Goal: Transaction & Acquisition: Book appointment/travel/reservation

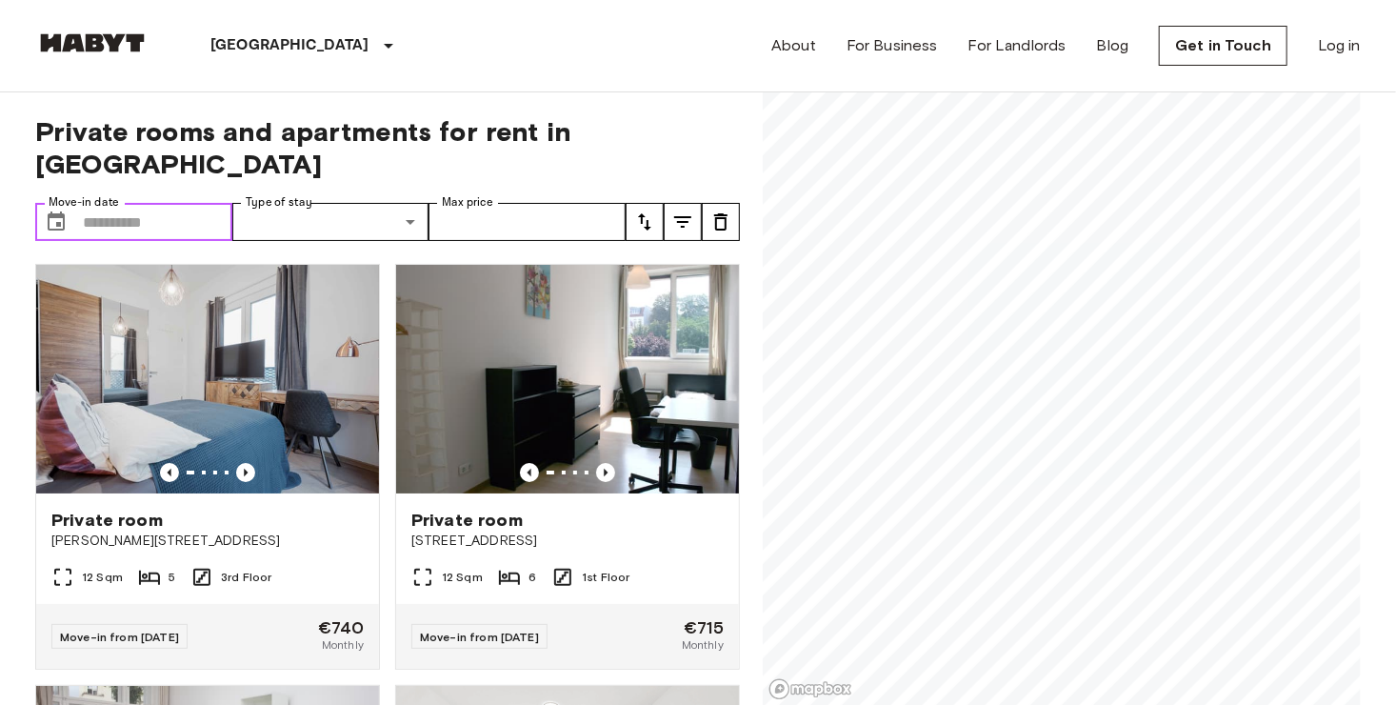
click at [159, 203] on input "Move-in date" at bounding box center [157, 222] width 149 height 38
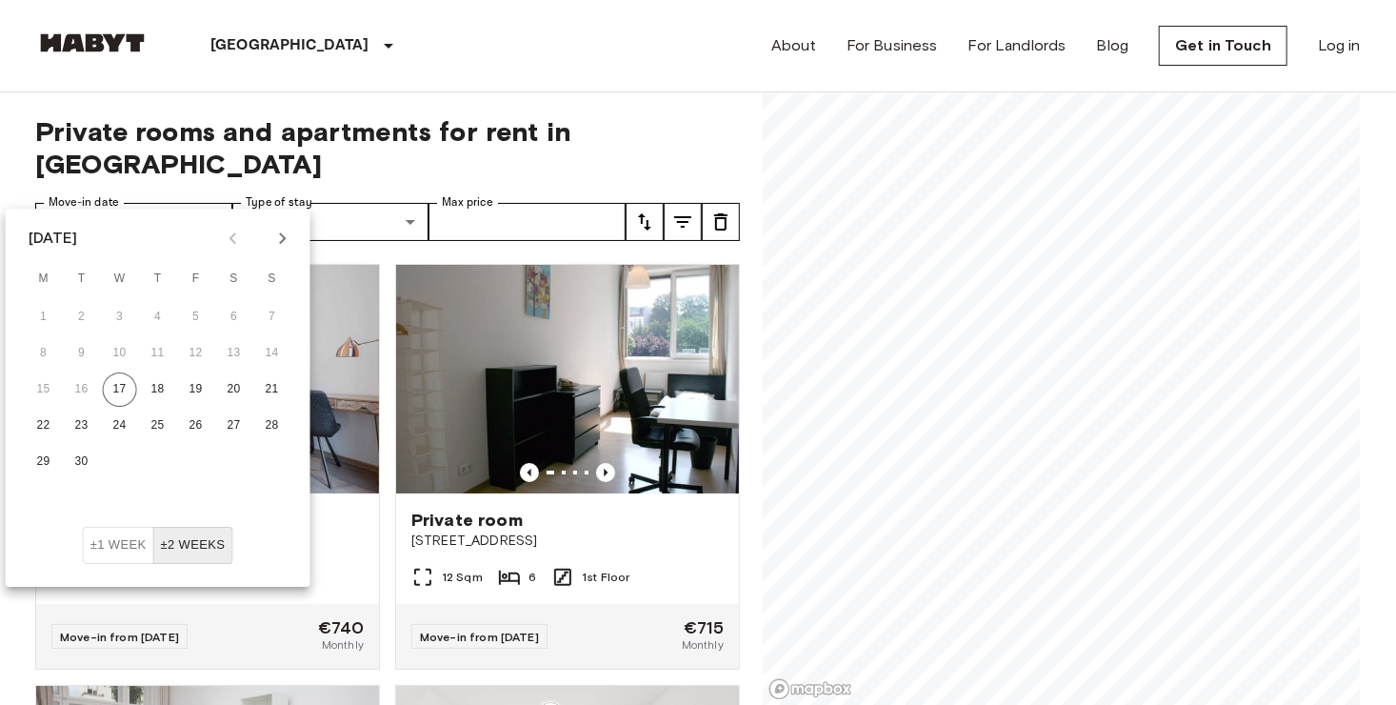
click at [281, 231] on icon "Next month" at bounding box center [282, 238] width 23 height 23
click at [281, 232] on icon "Next month" at bounding box center [282, 238] width 23 height 23
click at [745, 404] on div "Private rooms and apartments for rent in [GEOGRAPHIC_DATA] Move-in date ​ Move-…" at bounding box center [697, 398] width 1325 height 613
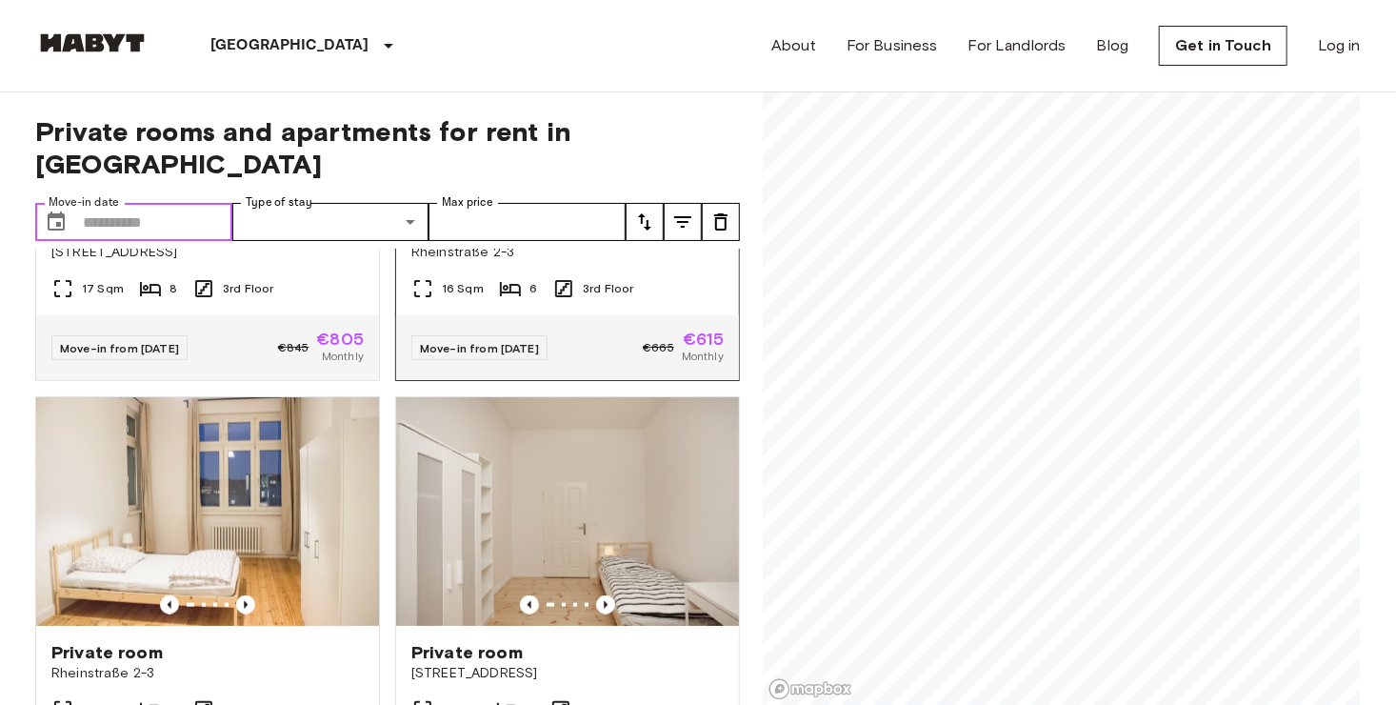
scroll to position [1143, 0]
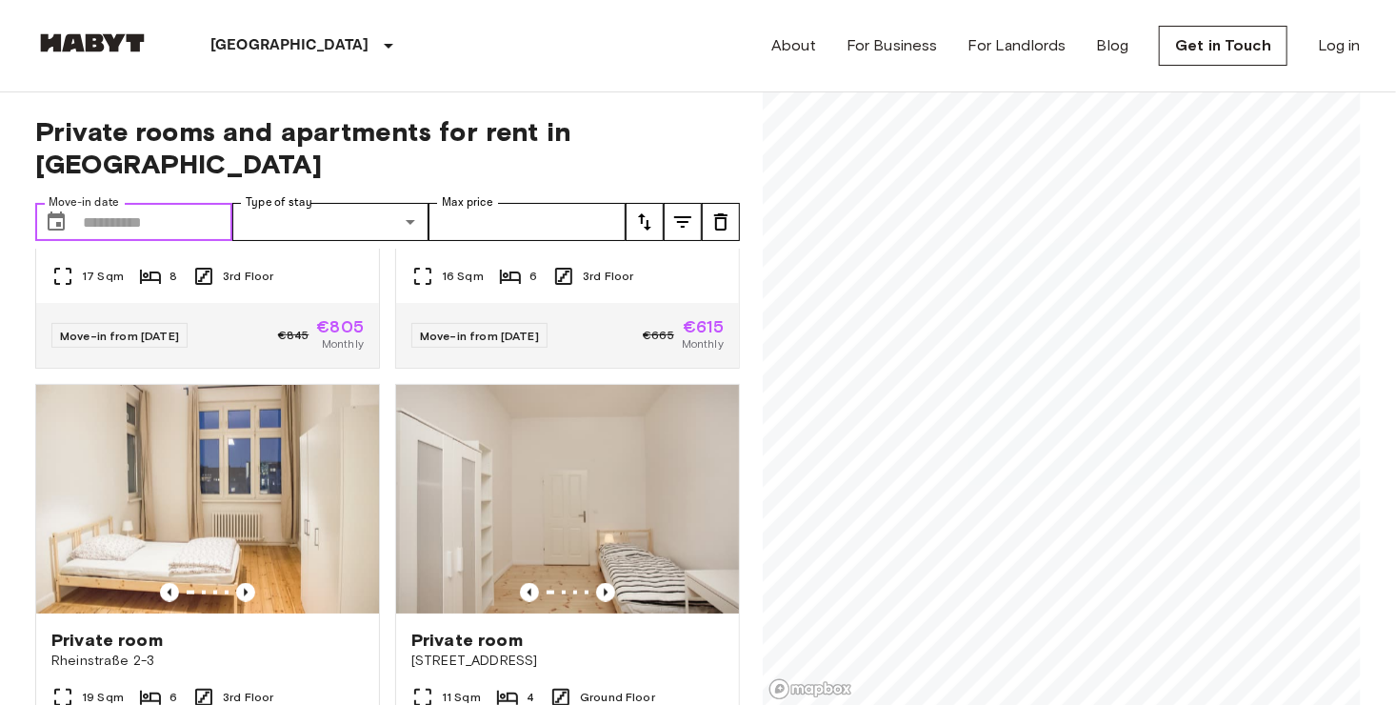
click at [90, 203] on input "Move-in date" at bounding box center [157, 222] width 149 height 38
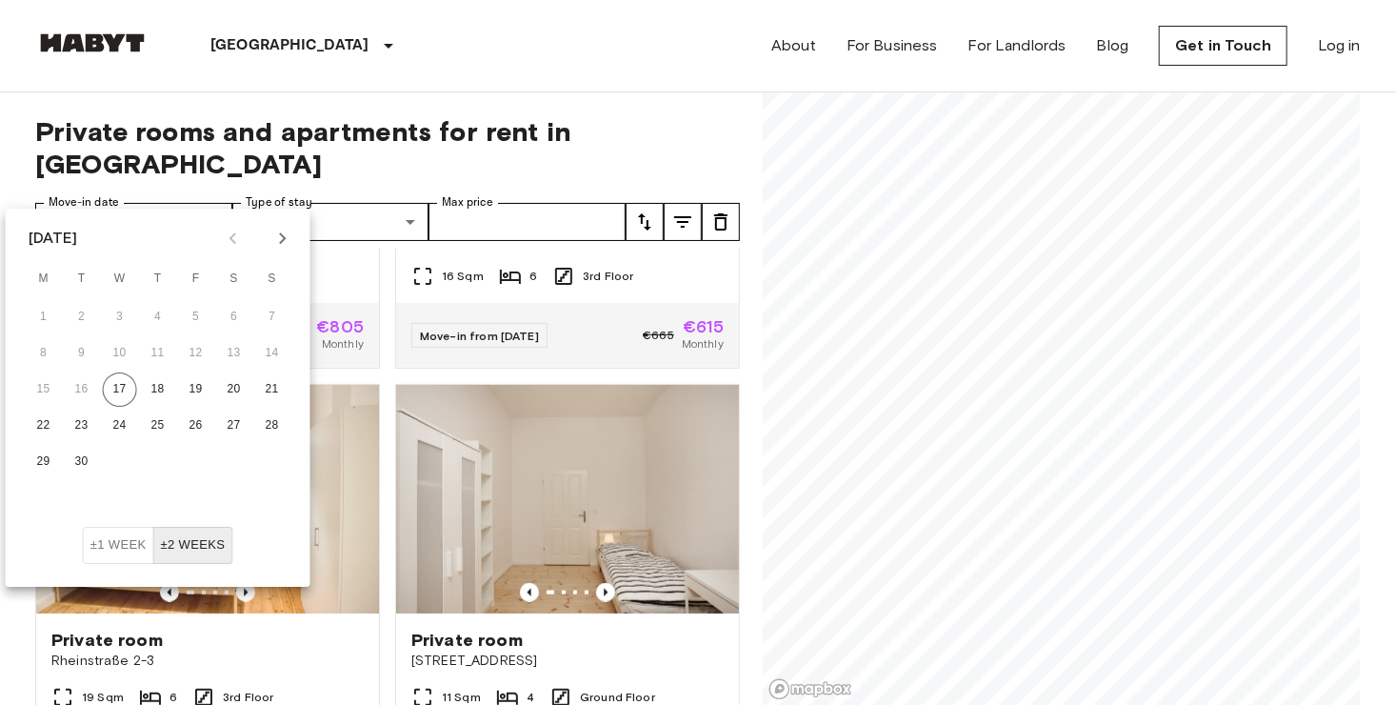
click at [268, 242] on button "Next month" at bounding box center [283, 238] width 32 height 32
click at [271, 242] on icon "Next month" at bounding box center [282, 238] width 23 height 23
click at [239, 324] on button "1" at bounding box center [234, 317] width 34 height 34
type input "**********"
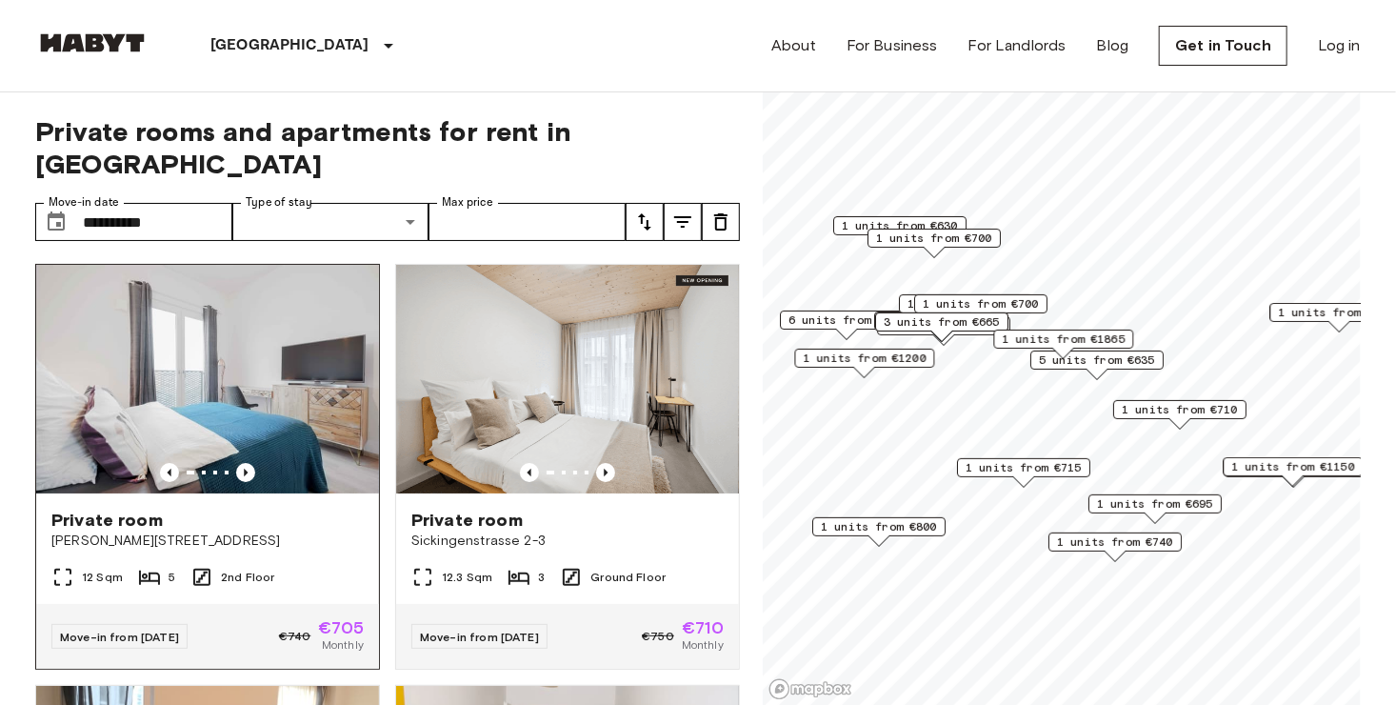
click at [321, 531] on span "[PERSON_NAME][STREET_ADDRESS]" at bounding box center [207, 540] width 312 height 19
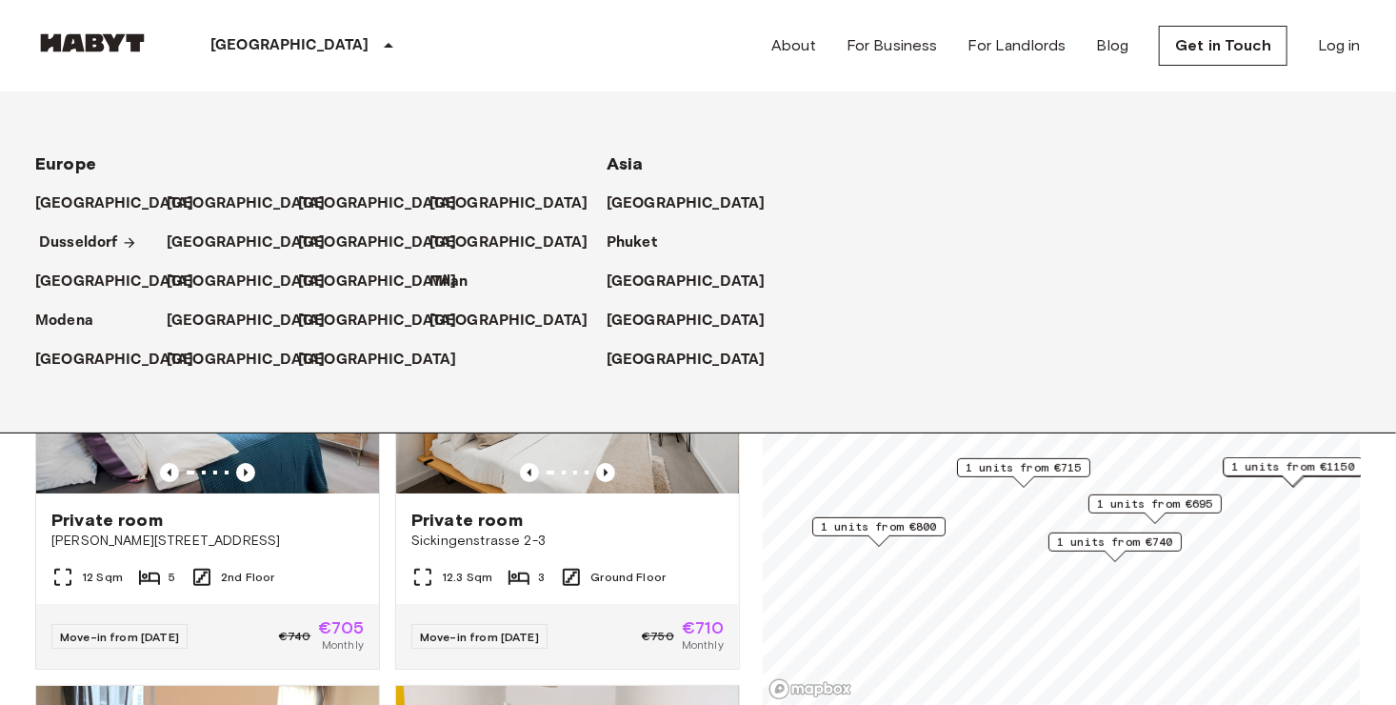
click at [78, 239] on p "Dusseldorf" at bounding box center [78, 242] width 79 height 23
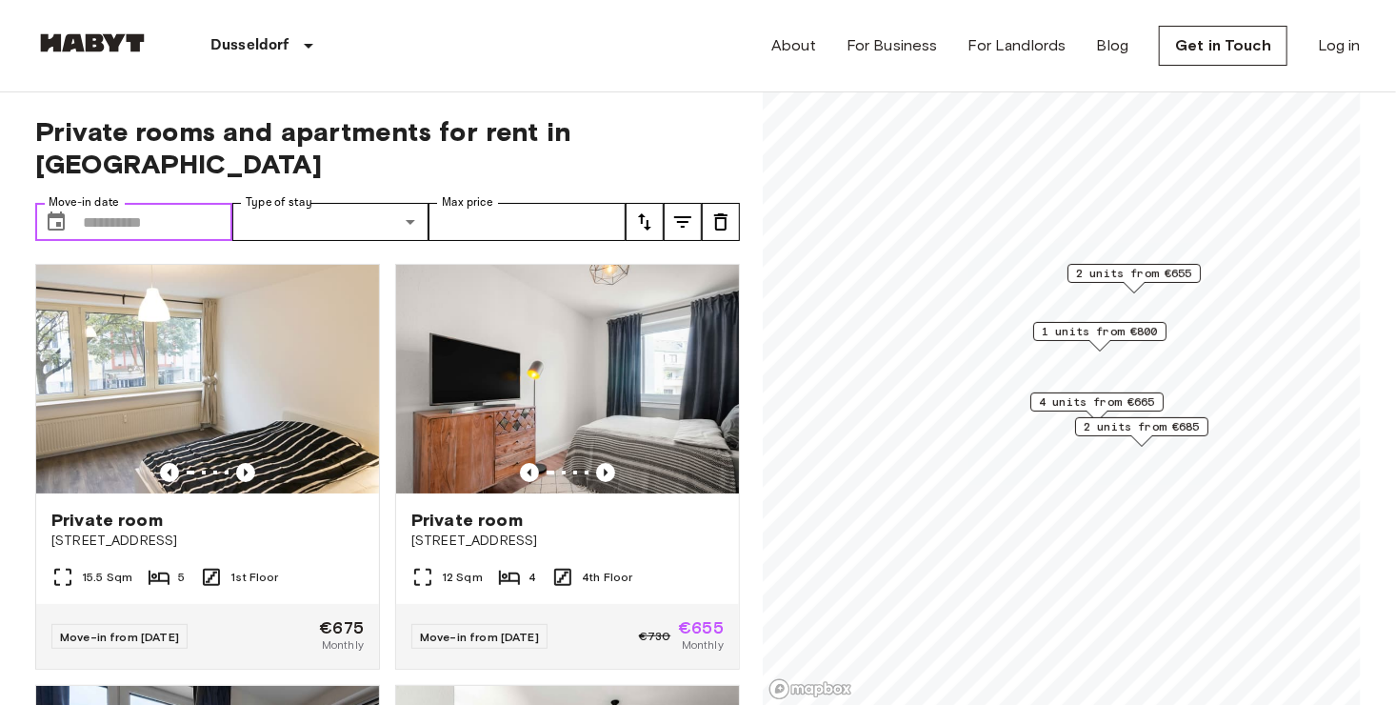
click at [169, 203] on input "Move-in date" at bounding box center [157, 222] width 149 height 38
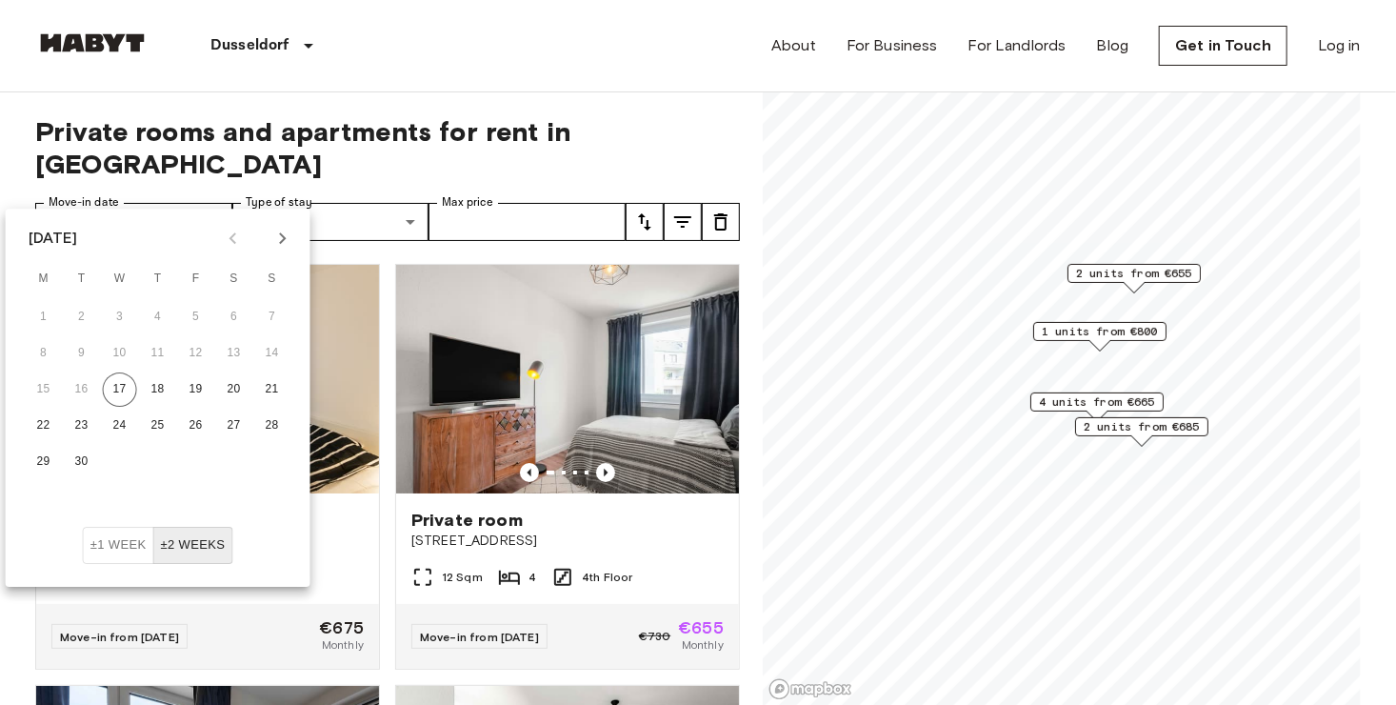
click at [273, 235] on icon "Next month" at bounding box center [282, 238] width 23 height 23
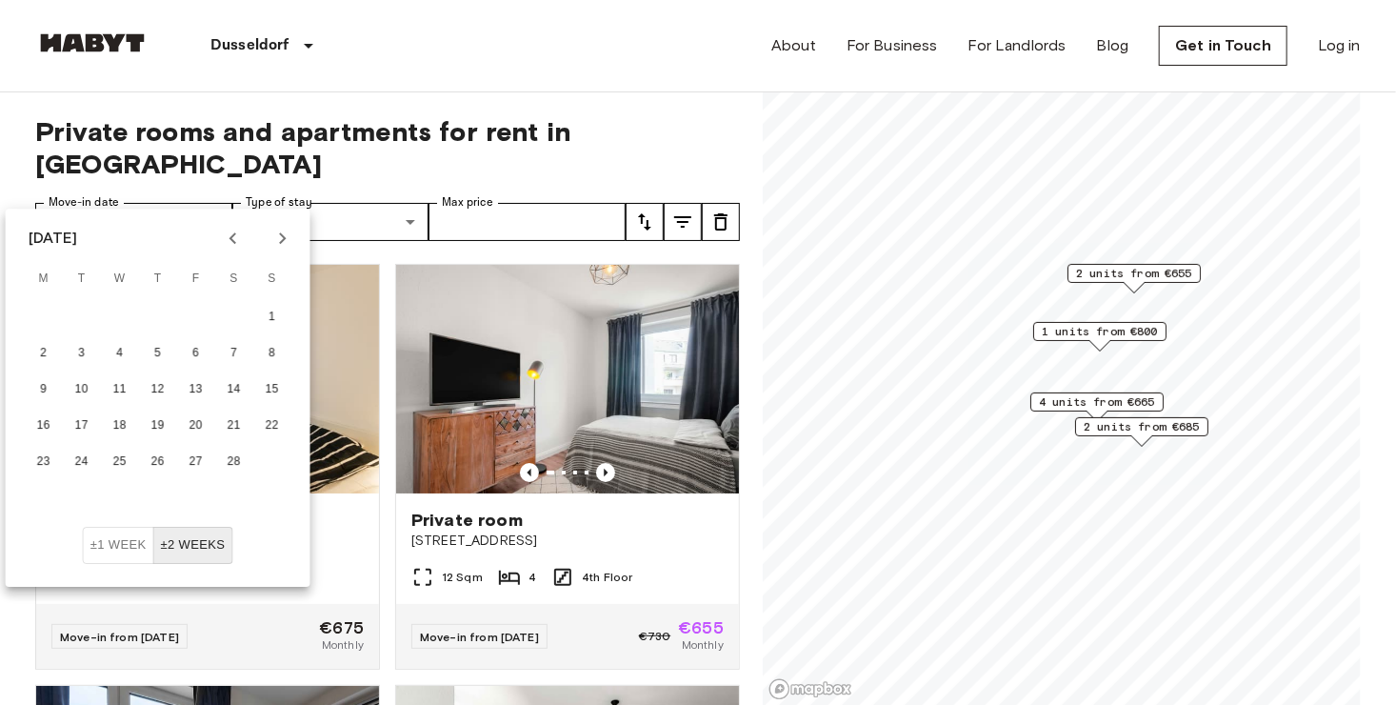
click at [273, 235] on icon "Next month" at bounding box center [282, 238] width 23 height 23
click at [270, 327] on button "1" at bounding box center [272, 317] width 34 height 34
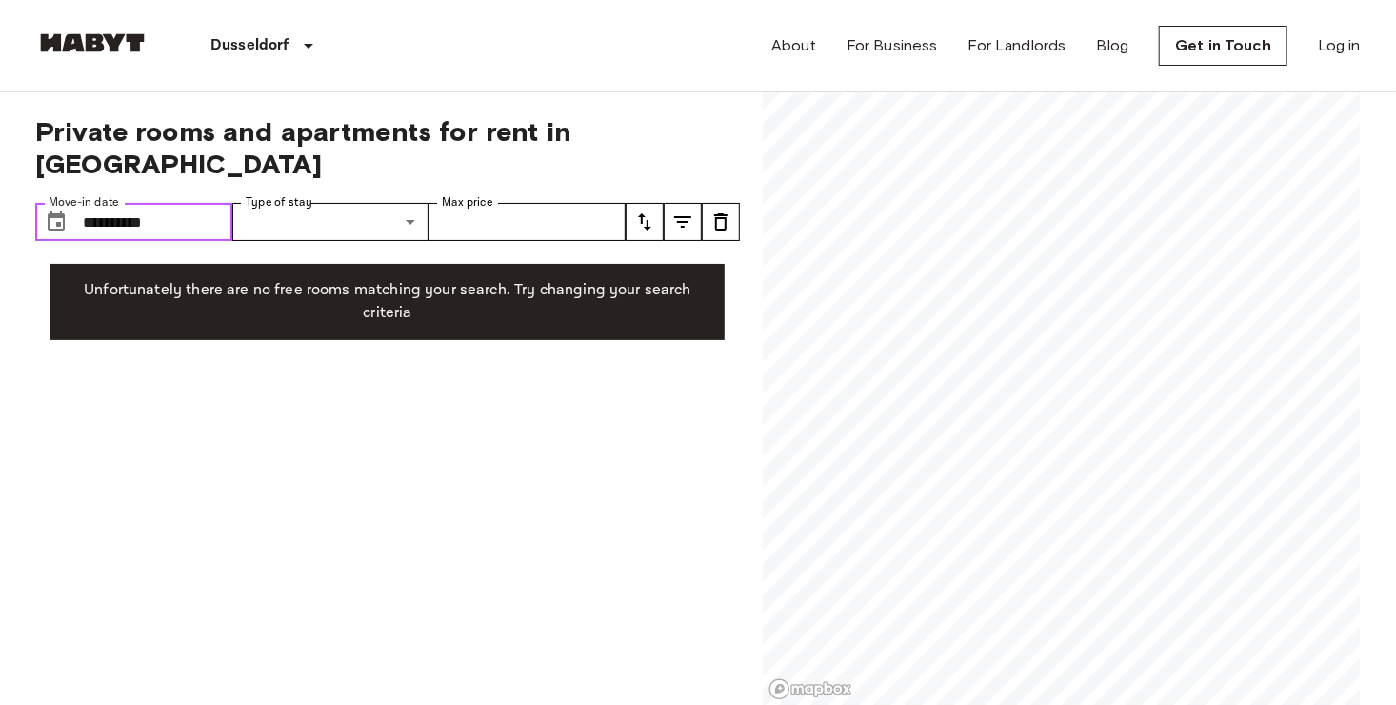
click at [161, 203] on input "**********" at bounding box center [157, 222] width 149 height 38
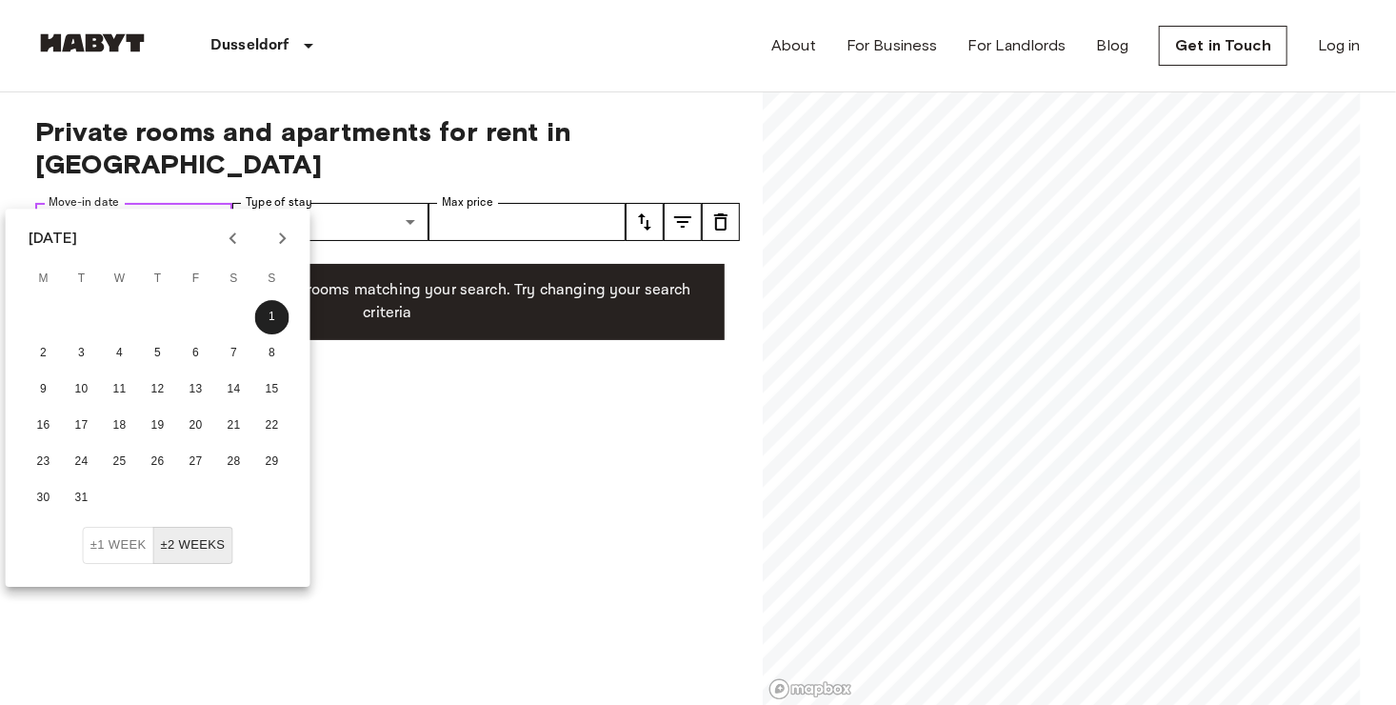
click at [118, 203] on input "**********" at bounding box center [157, 222] width 149 height 38
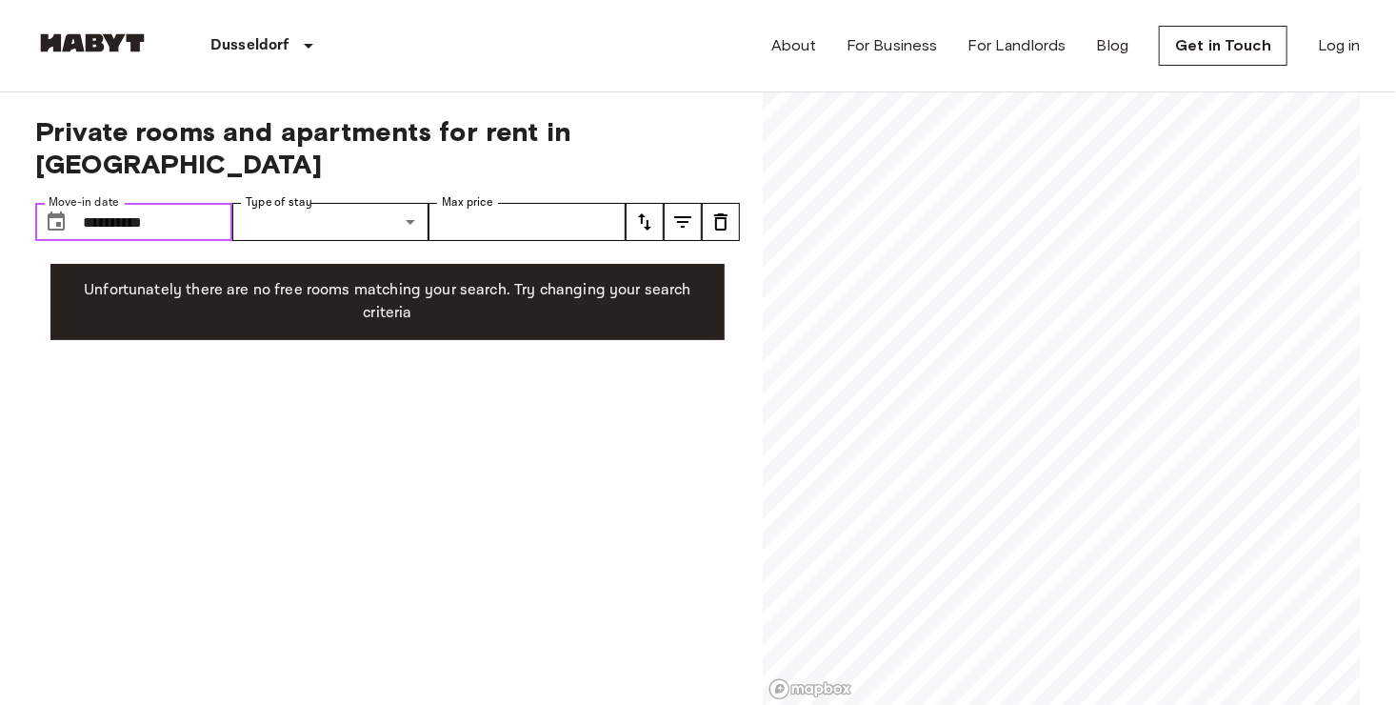
click at [143, 203] on input "**********" at bounding box center [157, 222] width 149 height 38
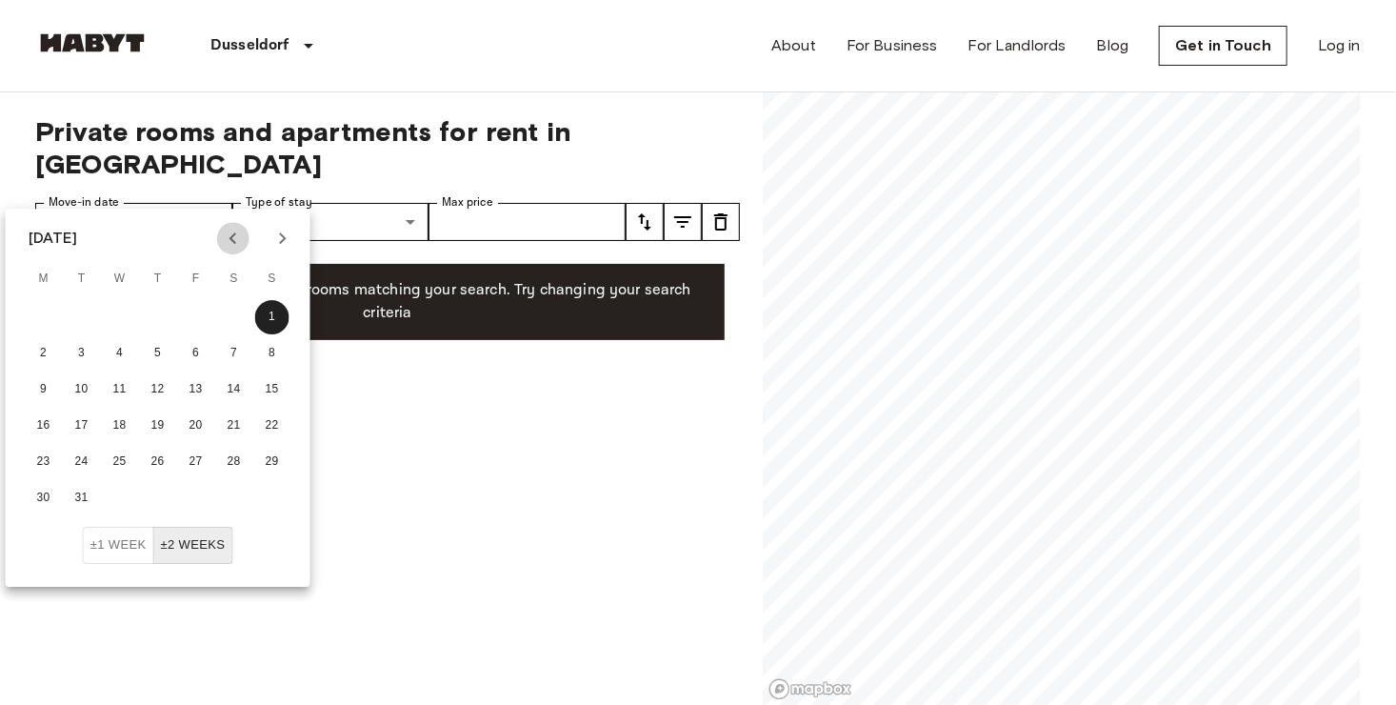
click at [234, 249] on icon "Previous month" at bounding box center [233, 238] width 23 height 23
click at [269, 325] on button "1" at bounding box center [272, 317] width 34 height 34
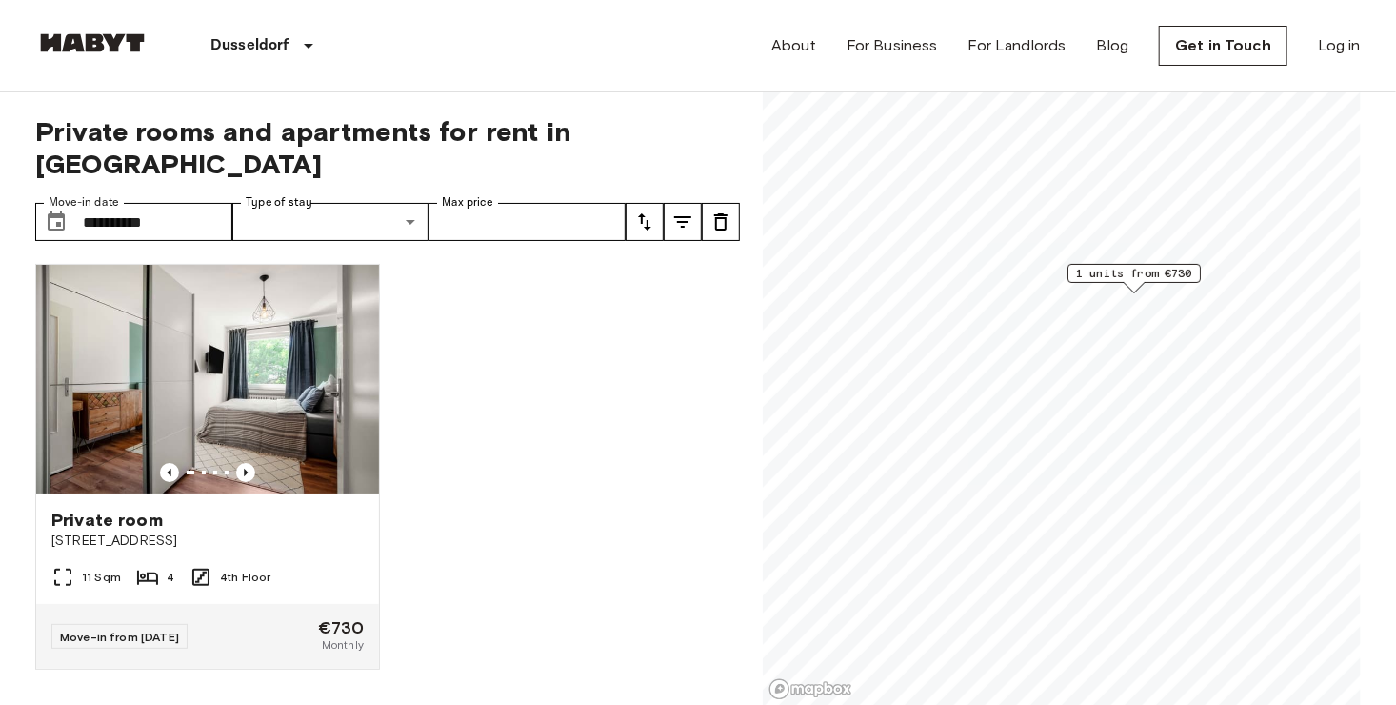
drag, startPoint x: 452, startPoint y: 518, endPoint x: 406, endPoint y: 413, distance: 114.7
click at [452, 518] on div "Private room [STREET_ADDRESS] 4th Floor Move-in from [DATE] €730 Monthly" at bounding box center [380, 477] width 720 height 457
click at [165, 203] on input "**********" at bounding box center [157, 222] width 149 height 38
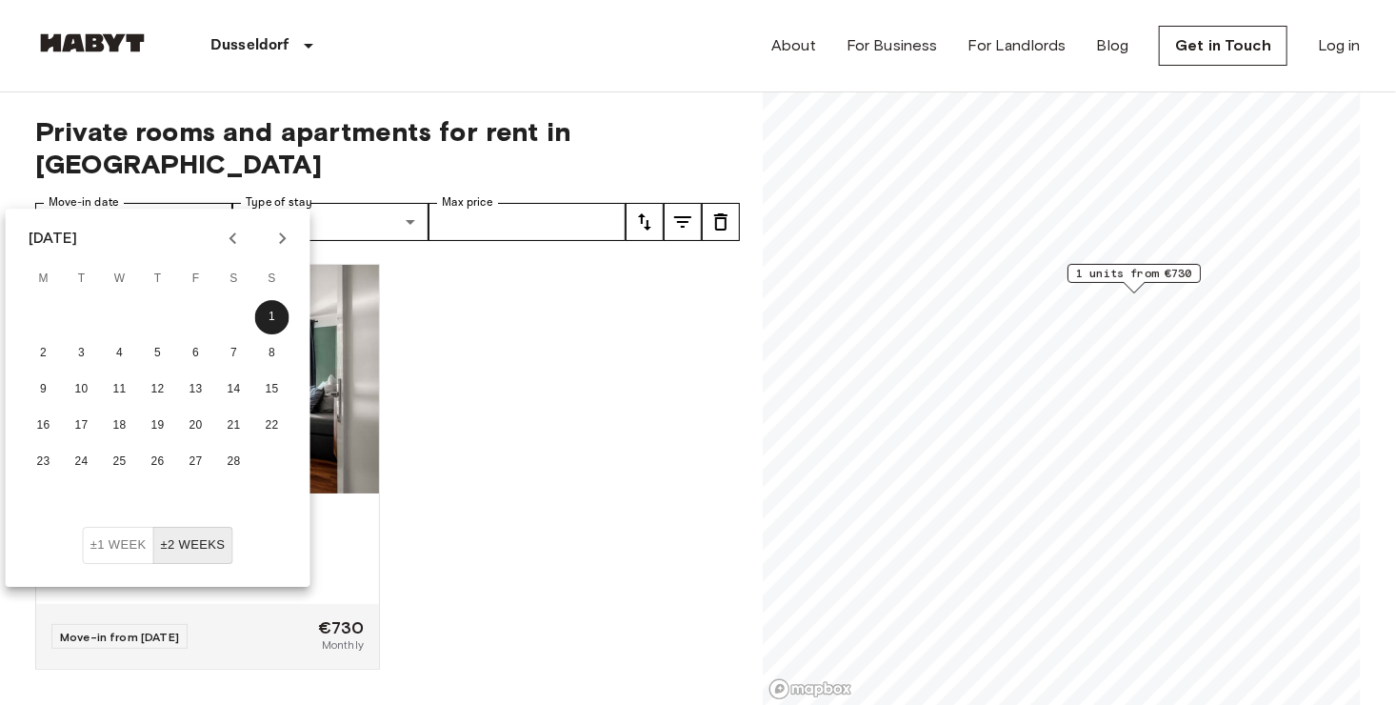
click at [224, 234] on icon "Previous month" at bounding box center [233, 238] width 23 height 23
click at [164, 315] on button "1" at bounding box center [158, 317] width 34 height 34
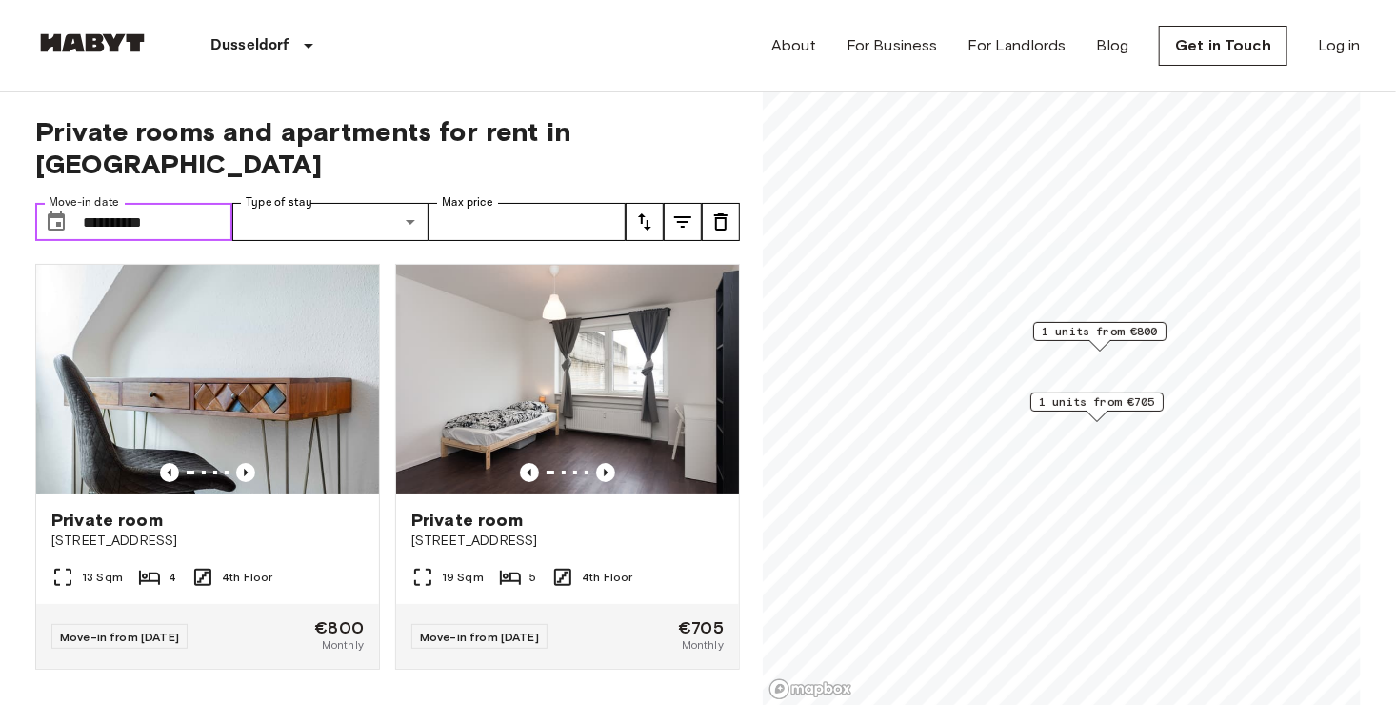
click at [173, 203] on input "**********" at bounding box center [157, 222] width 149 height 38
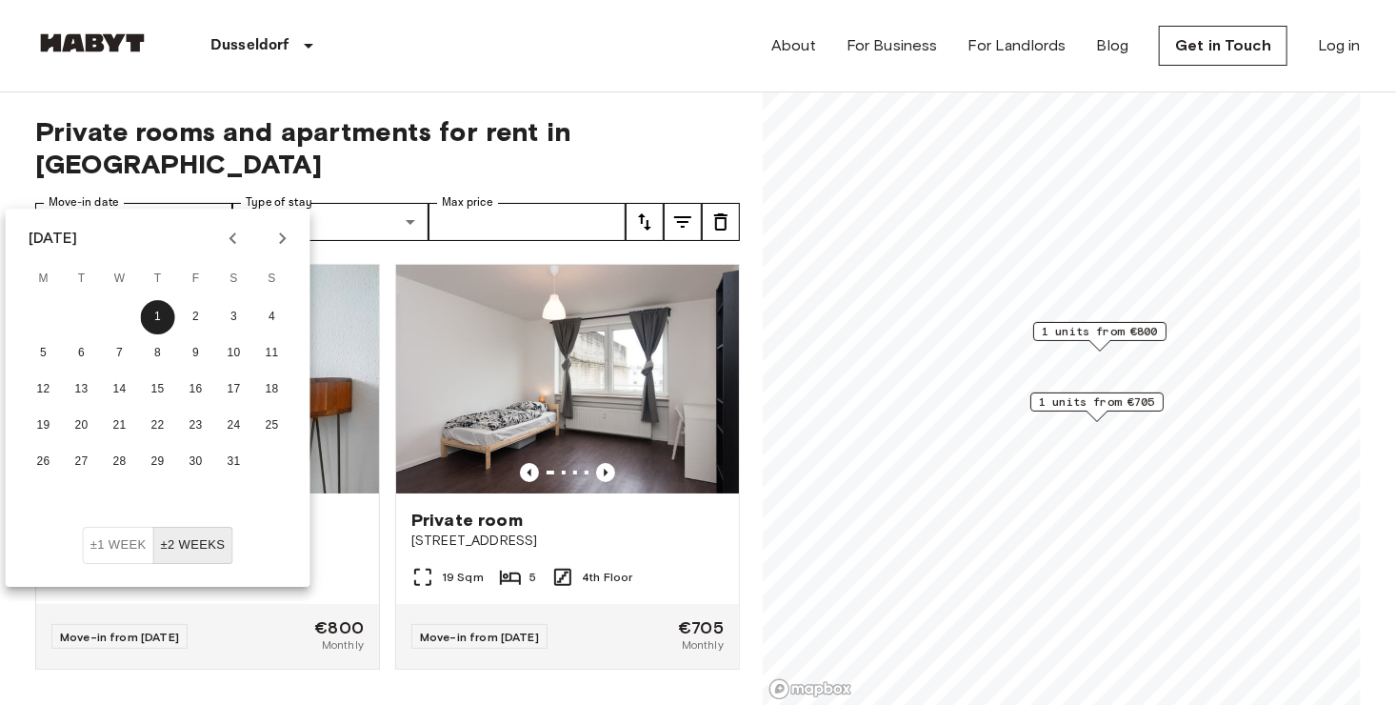
click at [237, 233] on icon "Previous month" at bounding box center [233, 238] width 23 height 23
click at [45, 316] on button "1" at bounding box center [44, 317] width 34 height 34
type input "**********"
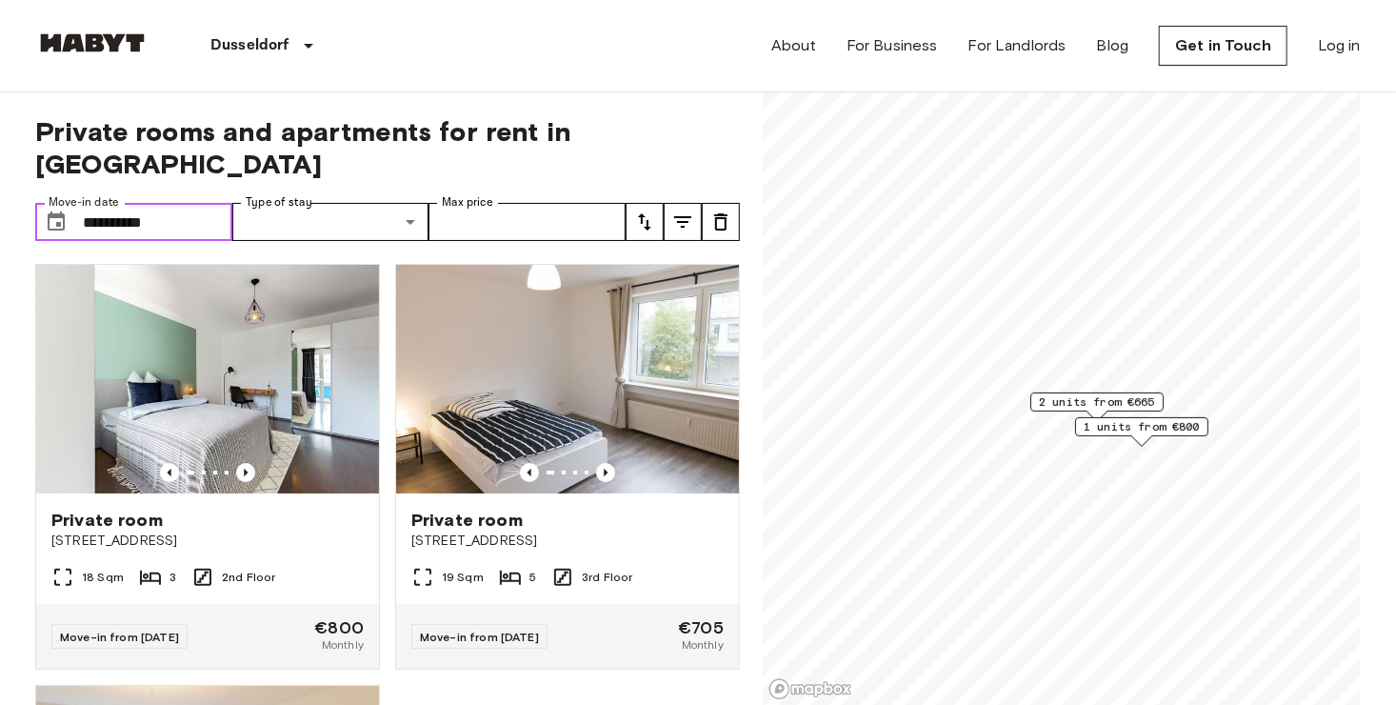
click at [154, 203] on input "**********" at bounding box center [157, 222] width 149 height 38
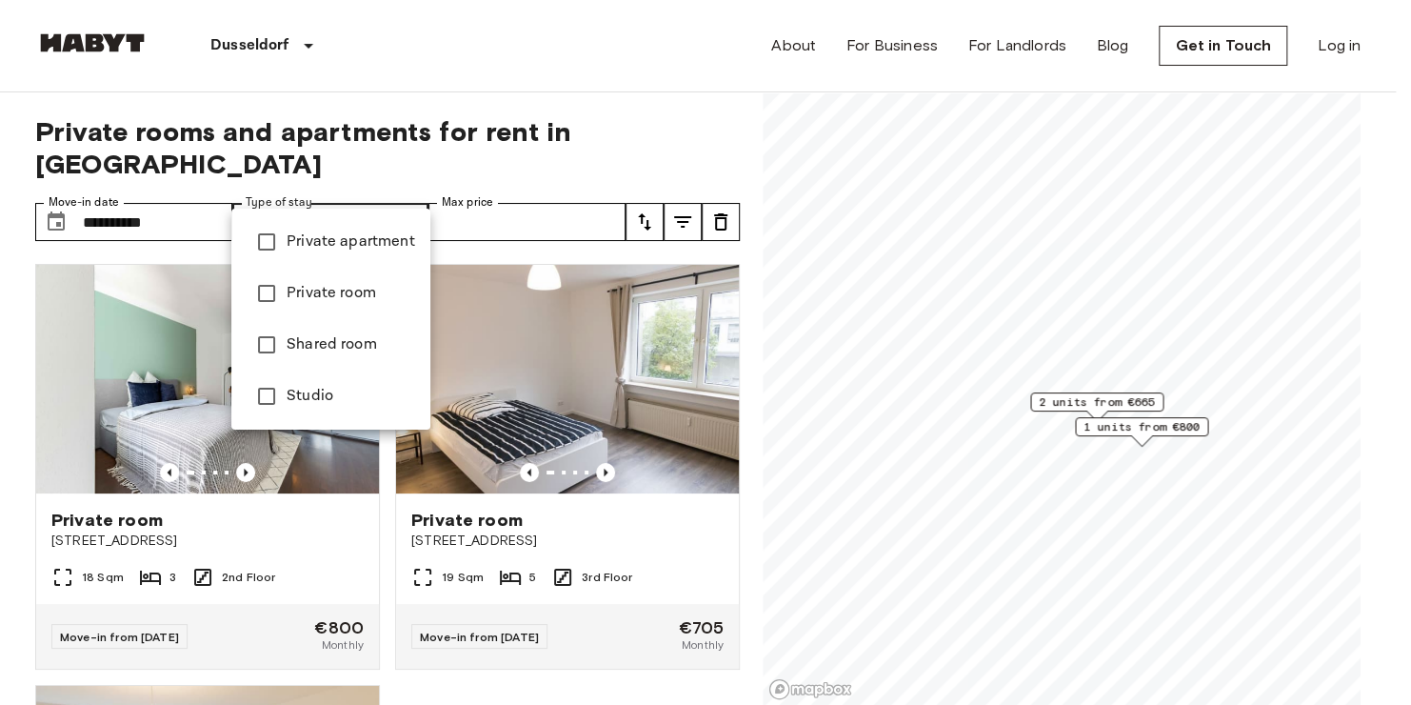
click at [275, 42] on div at bounding box center [705, 352] width 1411 height 705
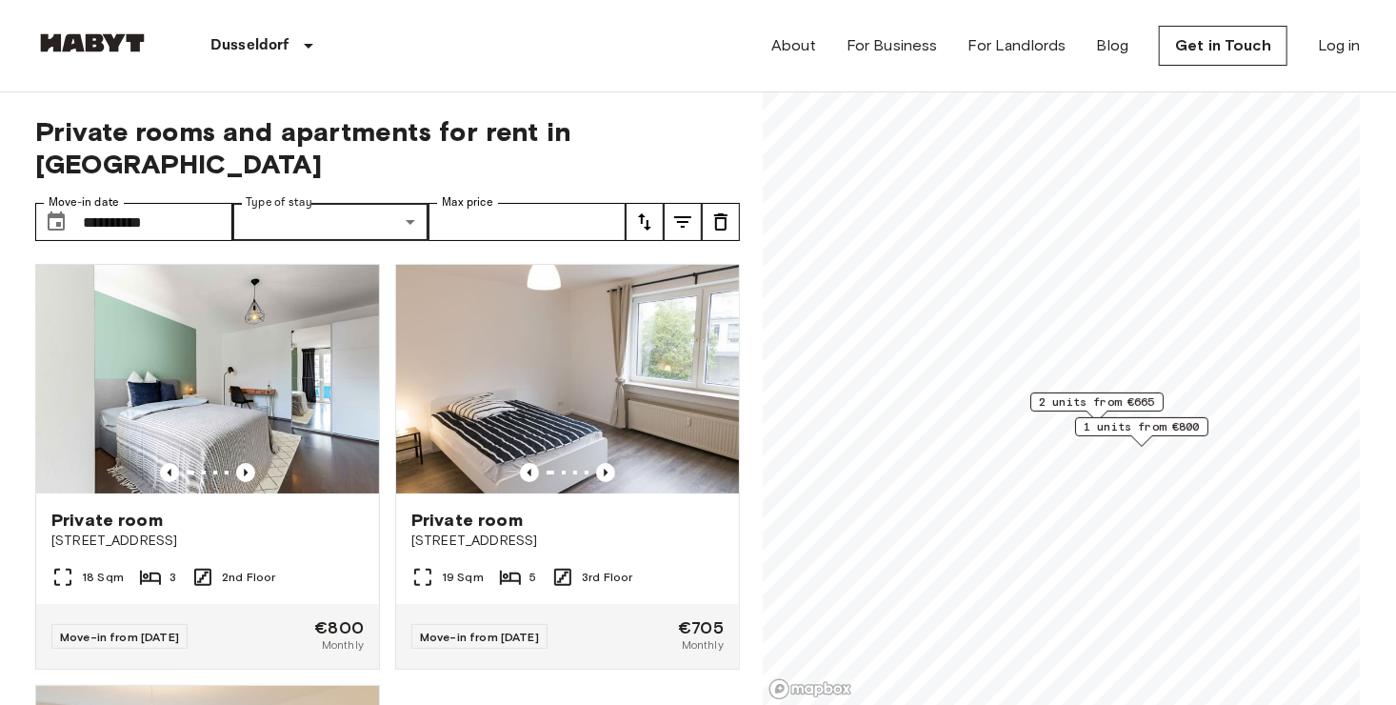
click at [294, 50] on div "Dusseldorf" at bounding box center [264, 45] width 231 height 91
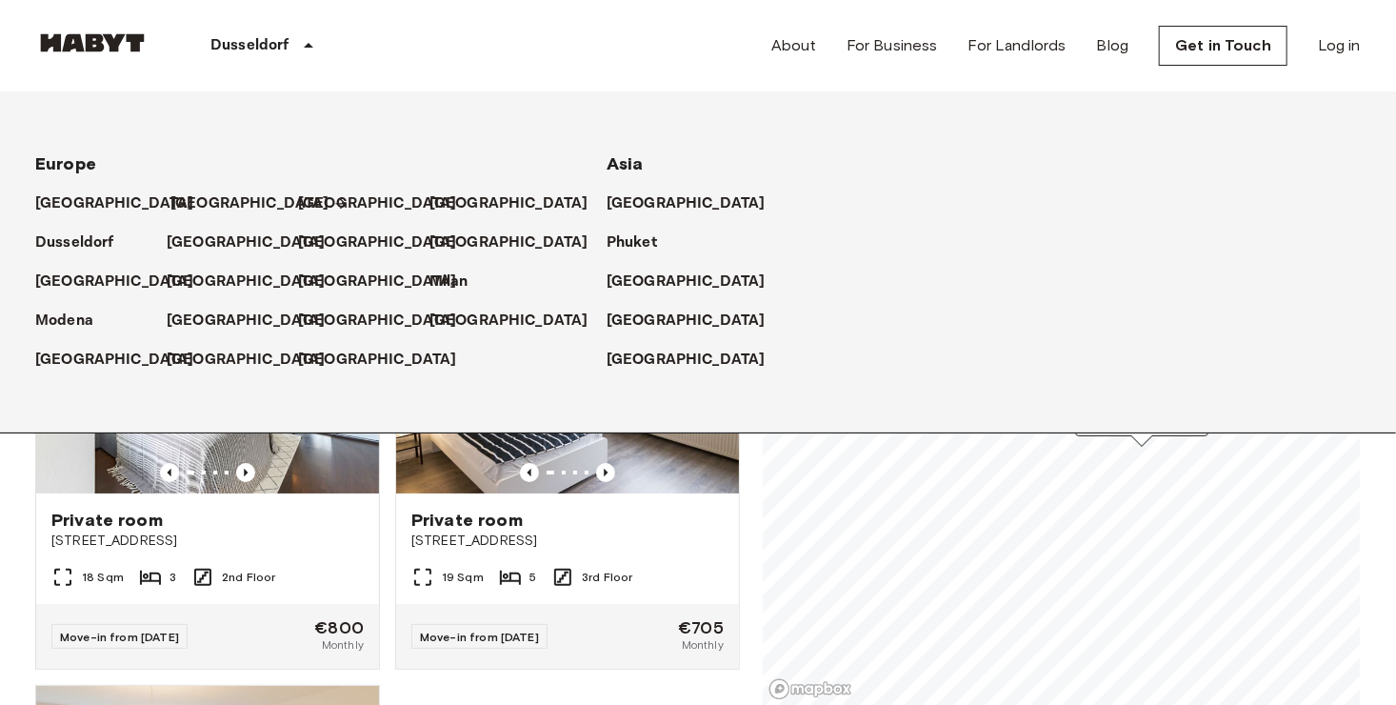
click at [186, 203] on p "[GEOGRAPHIC_DATA]" at bounding box center [249, 203] width 159 height 23
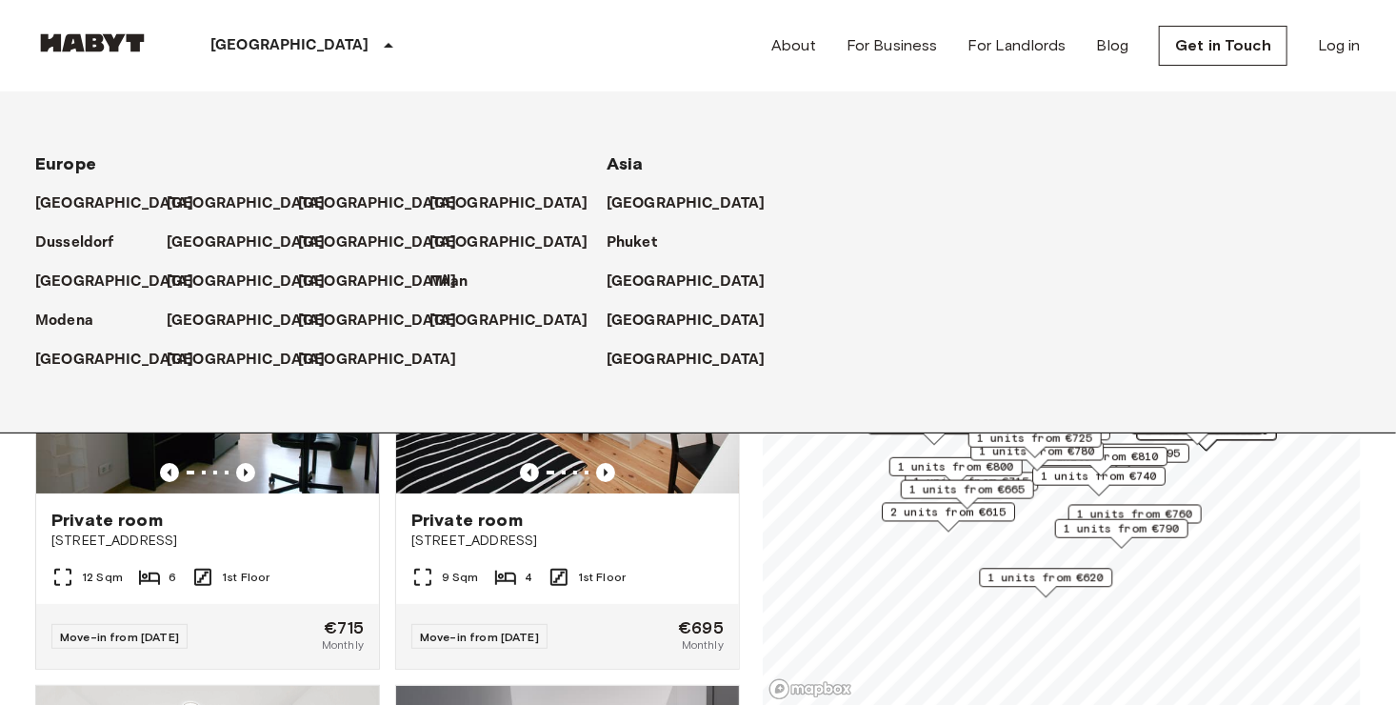
click at [748, 496] on div "Private rooms and apartments for rent in [GEOGRAPHIC_DATA] Move-in date ​ Move-…" at bounding box center [697, 398] width 1325 height 613
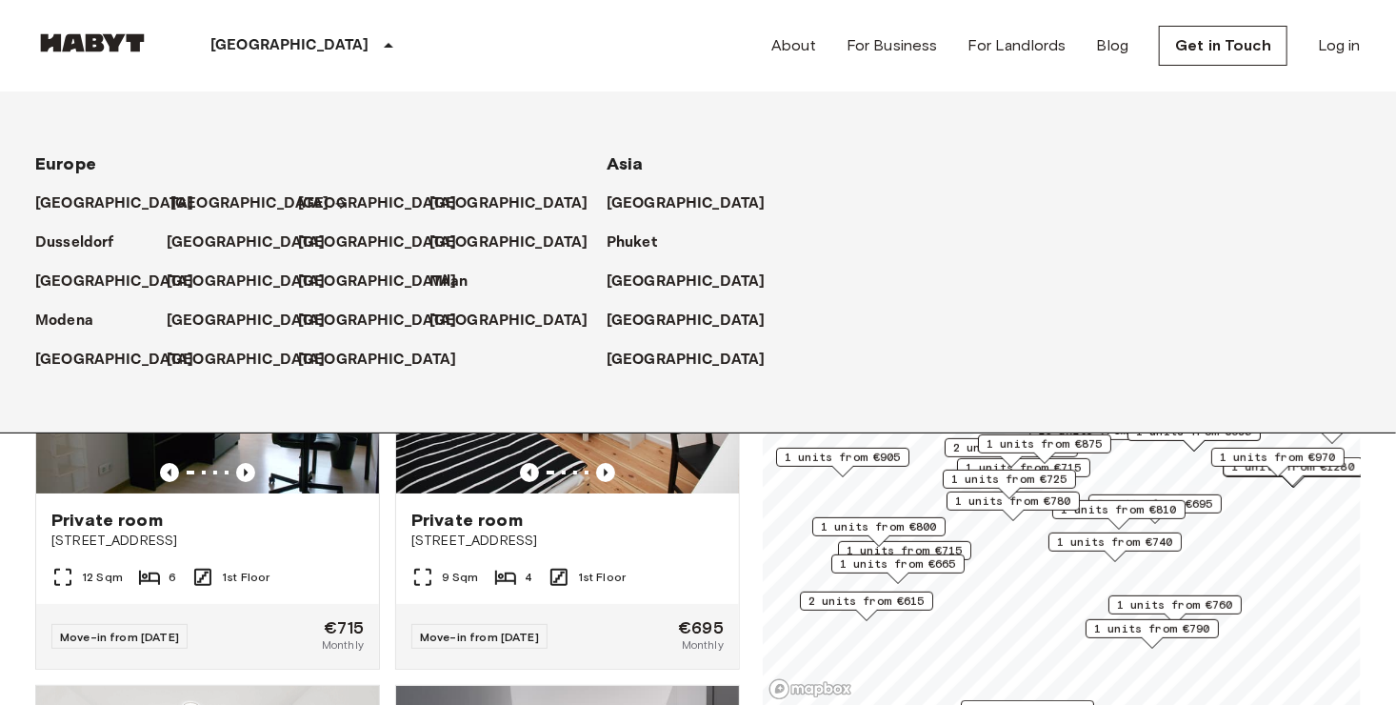
click at [179, 201] on p "[GEOGRAPHIC_DATA]" at bounding box center [249, 203] width 159 height 23
click at [239, 38] on p "[GEOGRAPHIC_DATA]" at bounding box center [289, 45] width 159 height 23
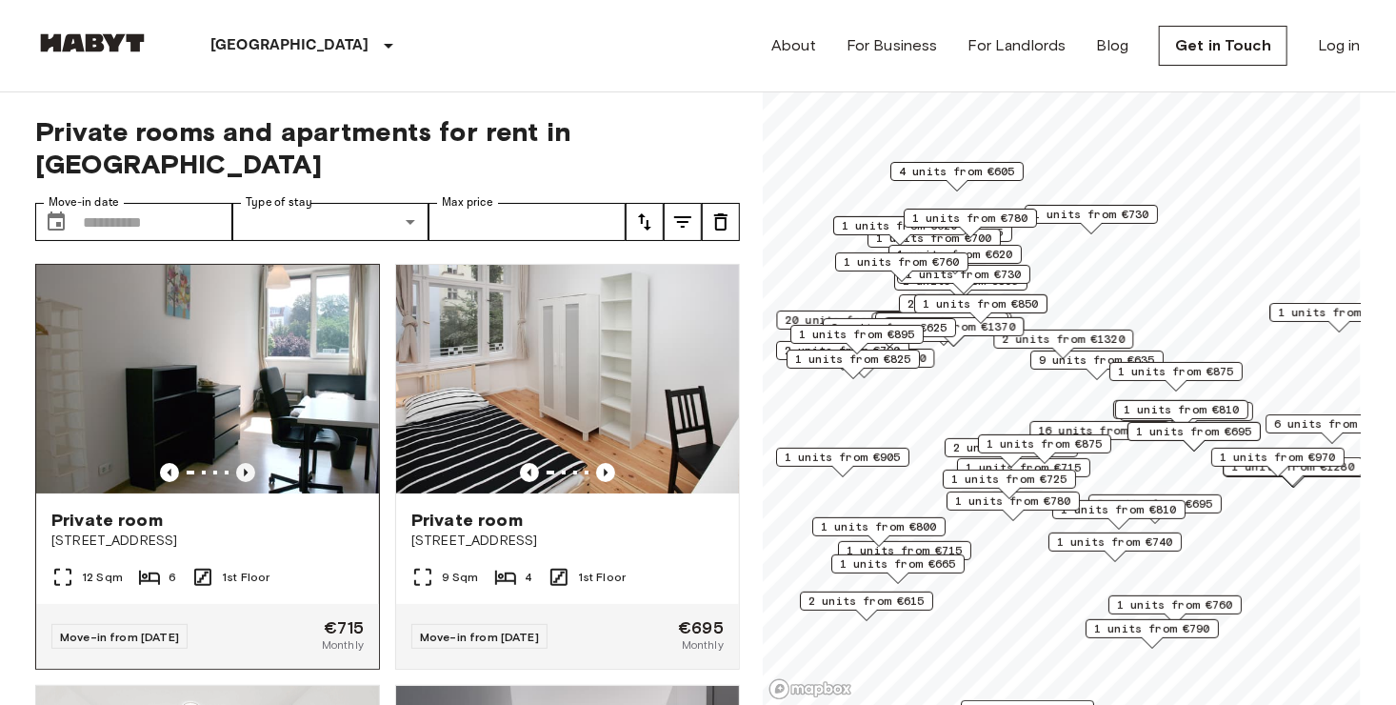
click at [240, 463] on icon "Previous image" at bounding box center [245, 472] width 19 height 19
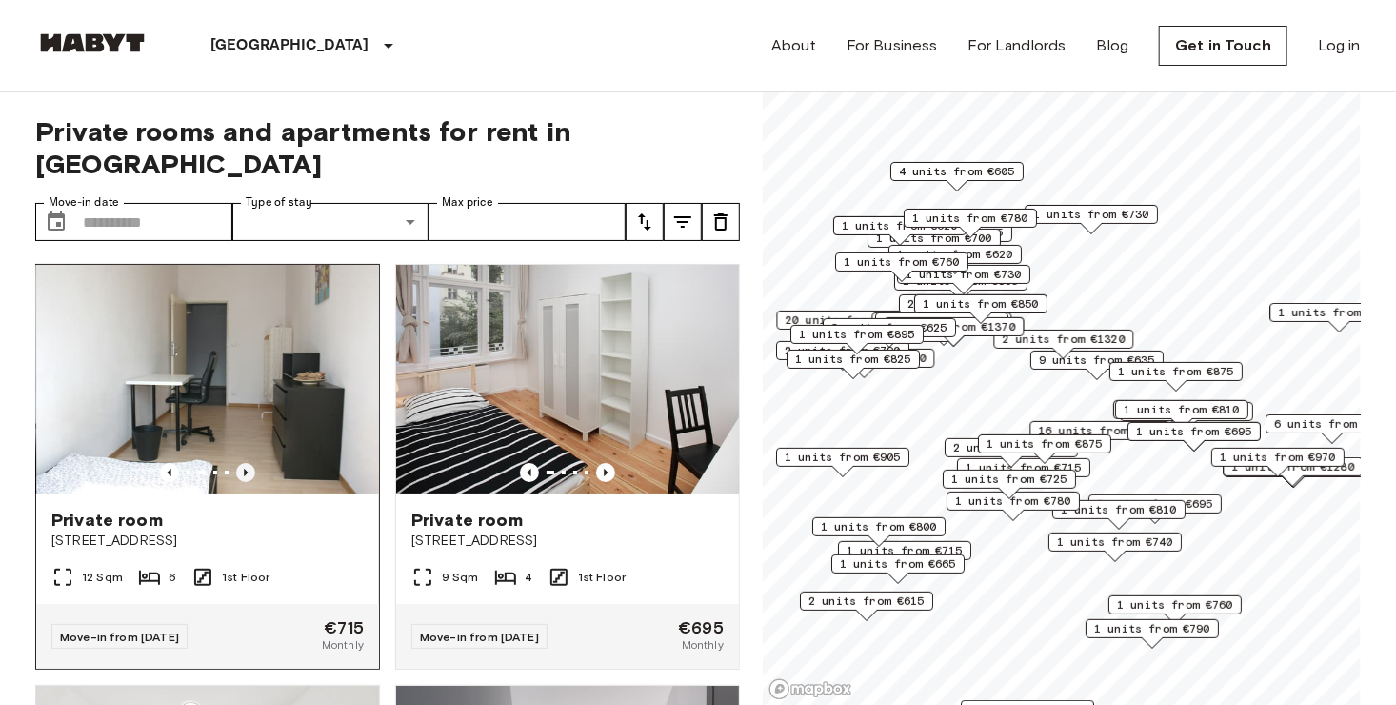
click at [240, 463] on icon "Previous image" at bounding box center [245, 472] width 19 height 19
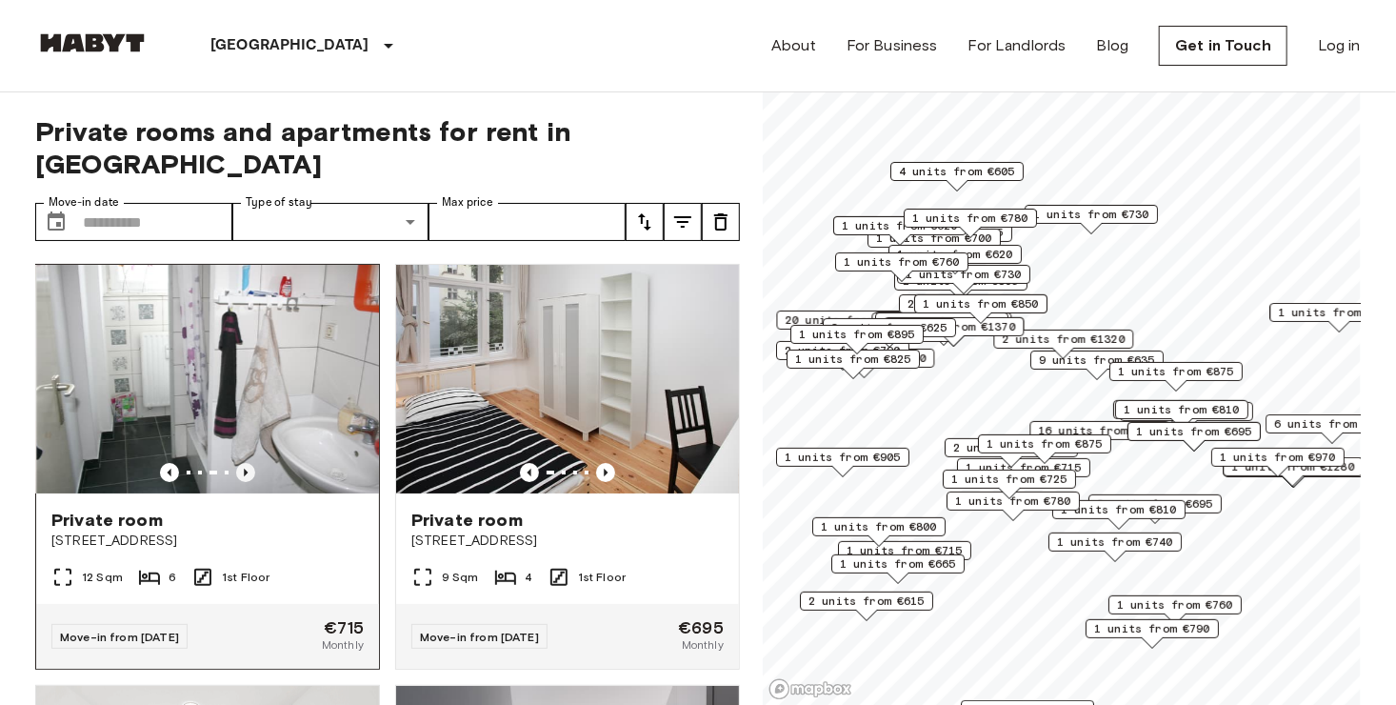
click at [240, 463] on icon "Previous image" at bounding box center [245, 472] width 19 height 19
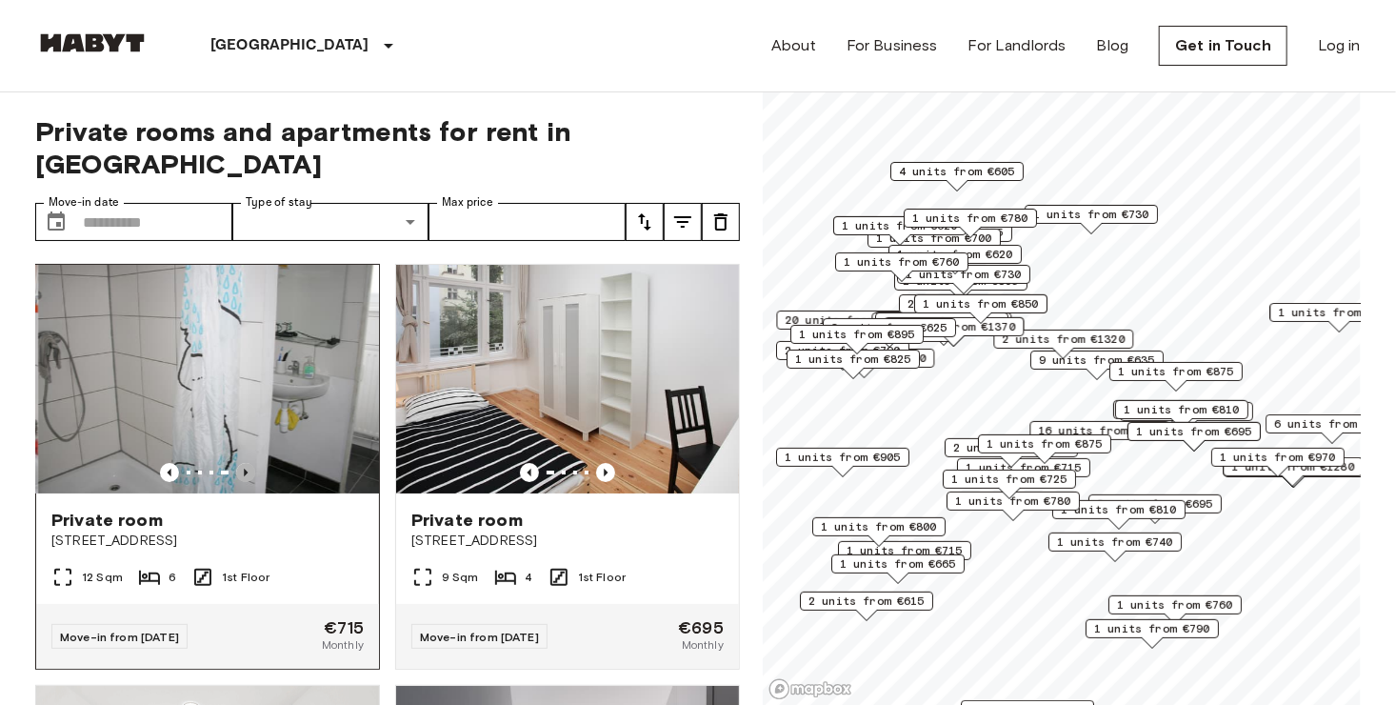
click at [240, 463] on icon "Previous image" at bounding box center [245, 472] width 19 height 19
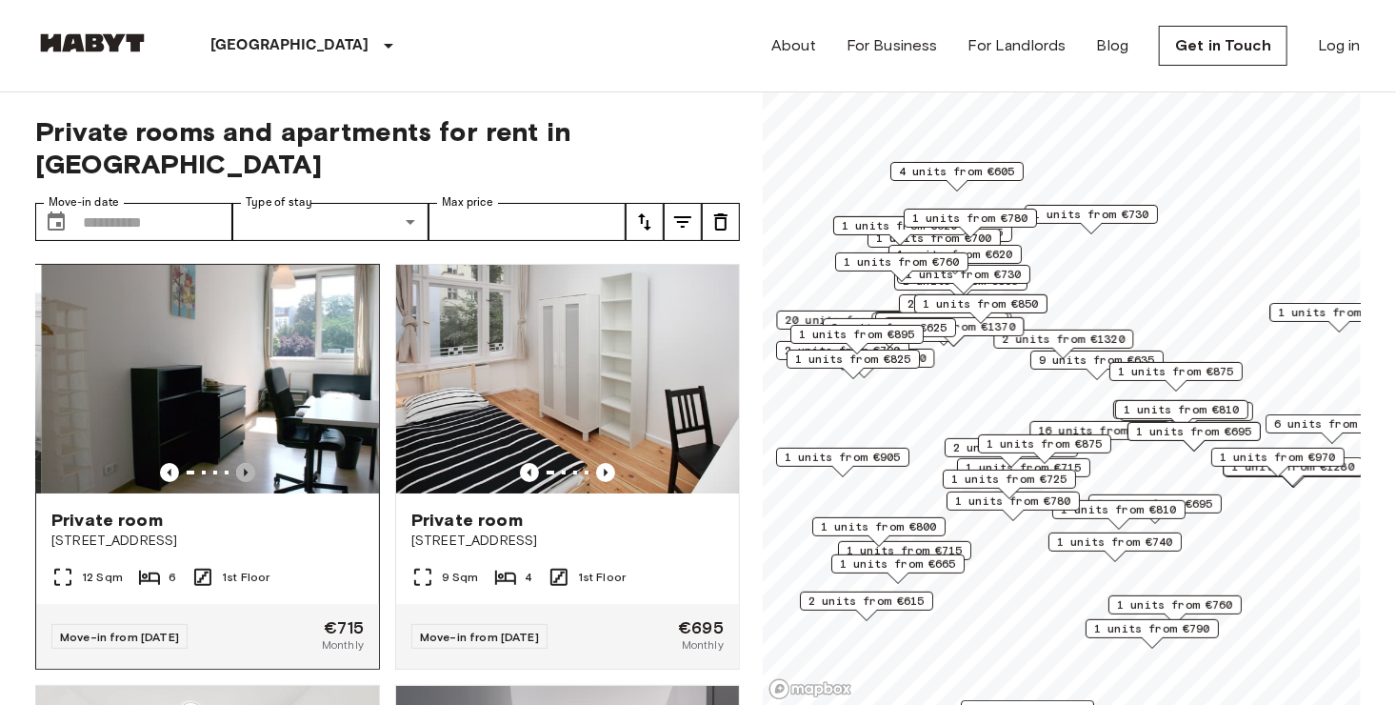
click at [240, 463] on icon "Previous image" at bounding box center [245, 472] width 19 height 19
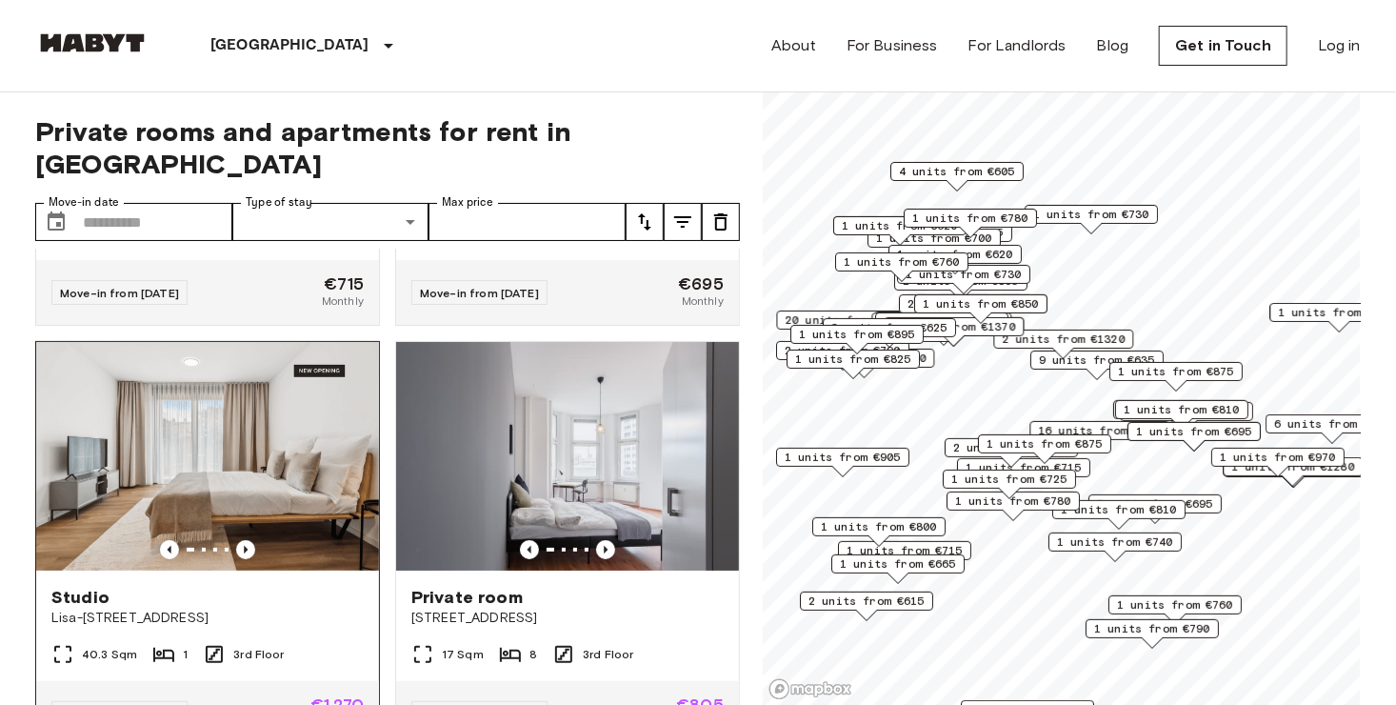
scroll to position [476, 0]
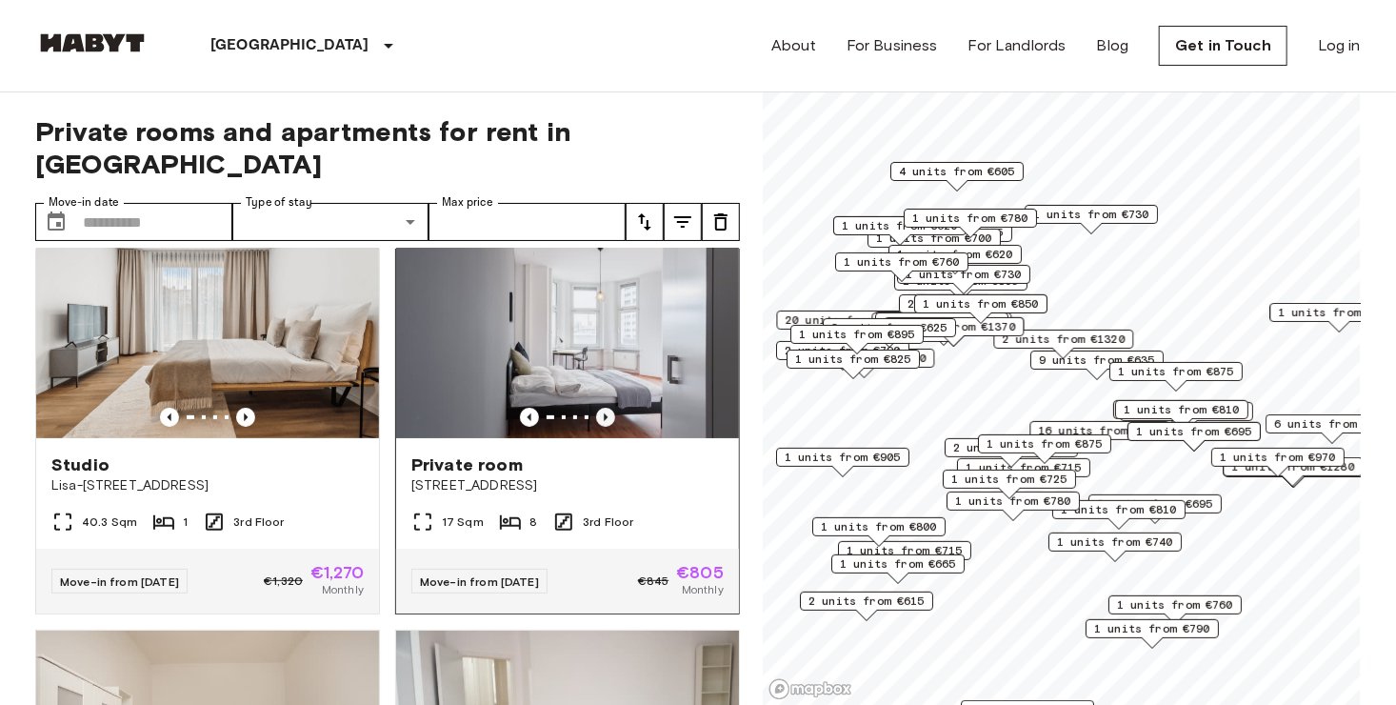
click at [596, 408] on icon "Previous image" at bounding box center [605, 417] width 19 height 19
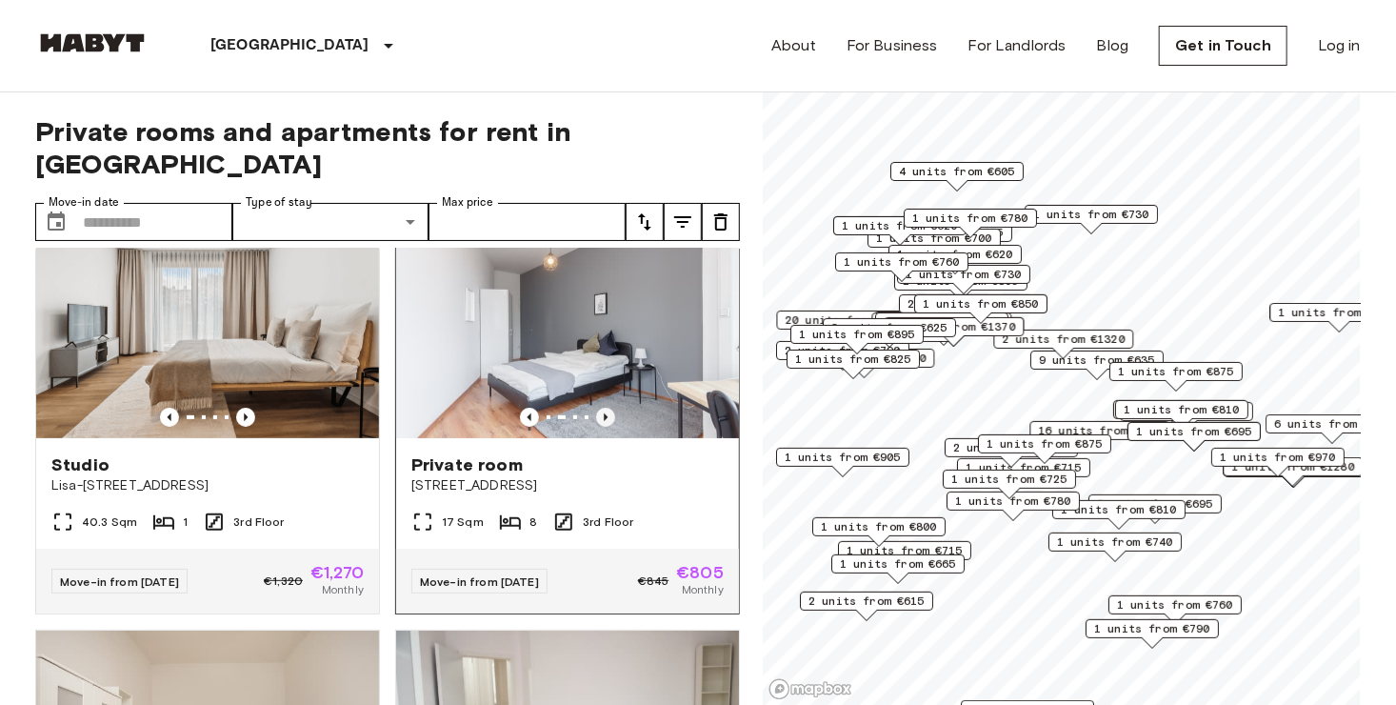
click at [596, 408] on icon "Previous image" at bounding box center [605, 417] width 19 height 19
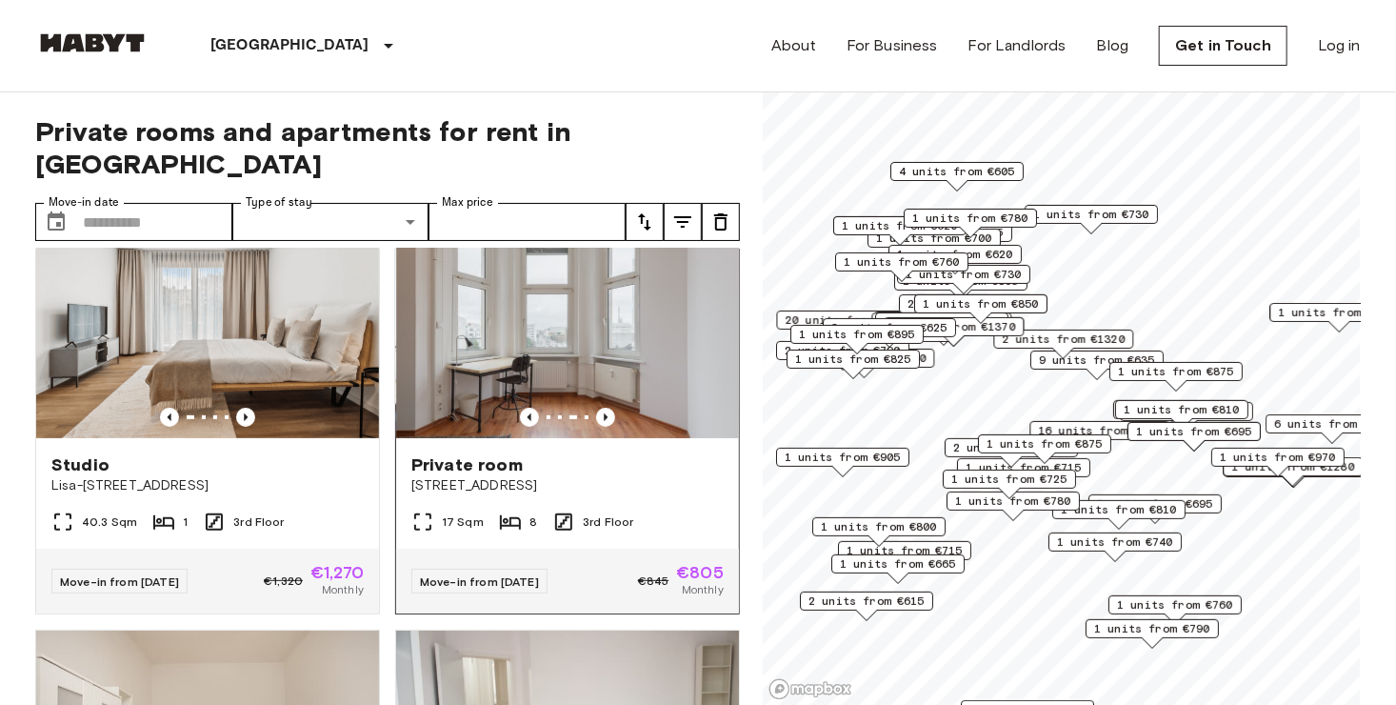
click at [582, 408] on div at bounding box center [567, 417] width 343 height 19
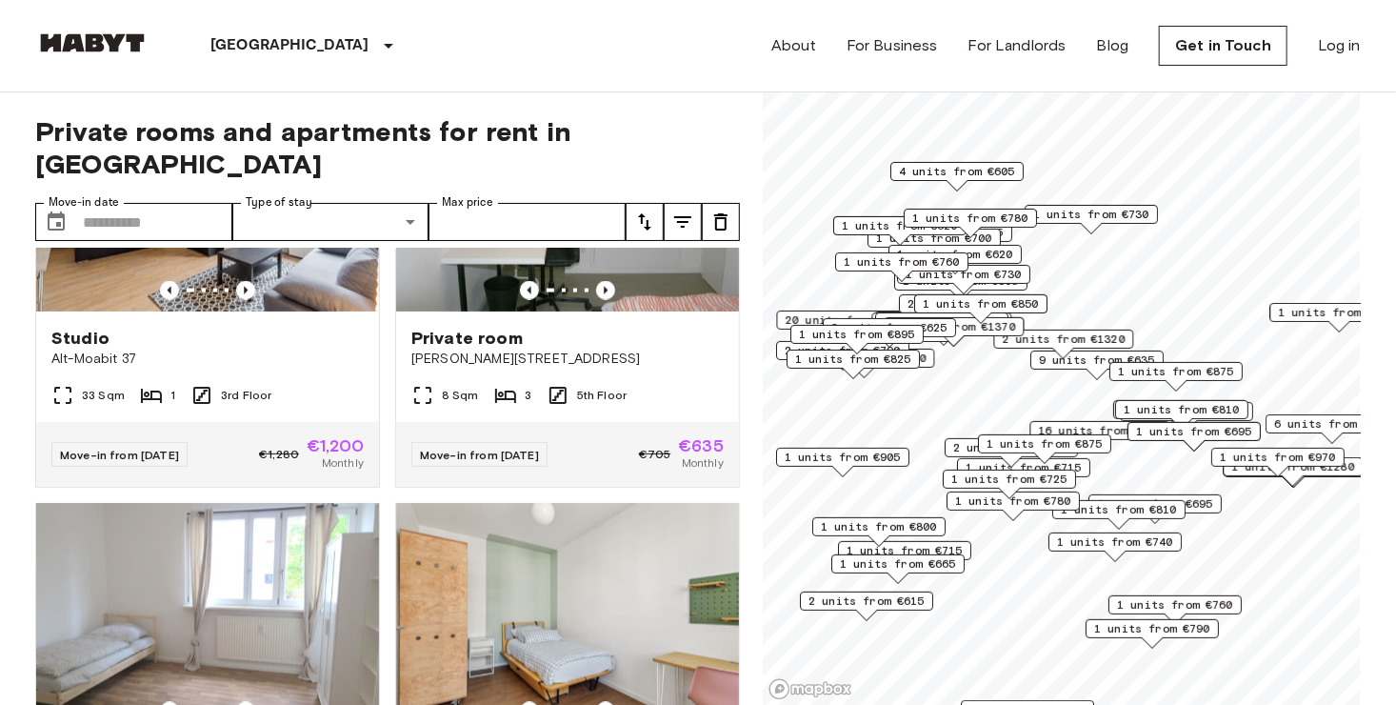
scroll to position [8628, 0]
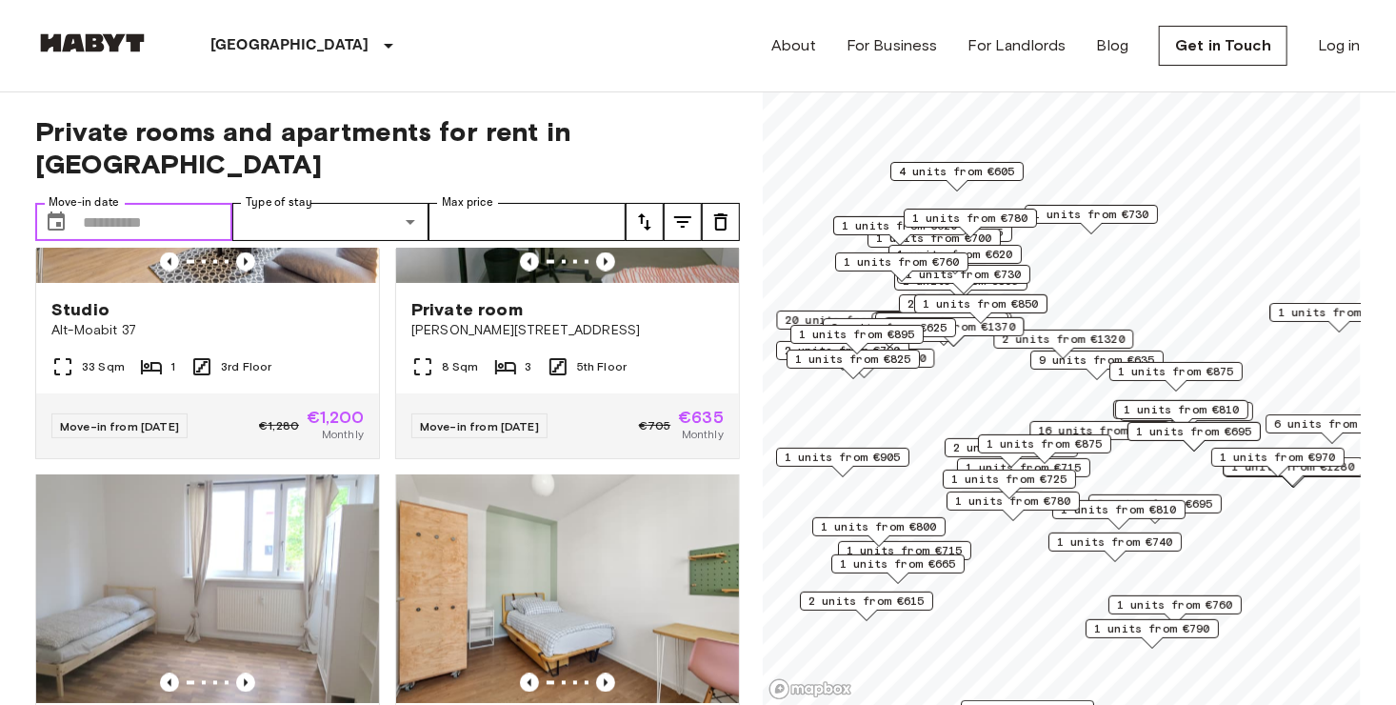
click at [157, 203] on input "Move-in date" at bounding box center [157, 222] width 149 height 38
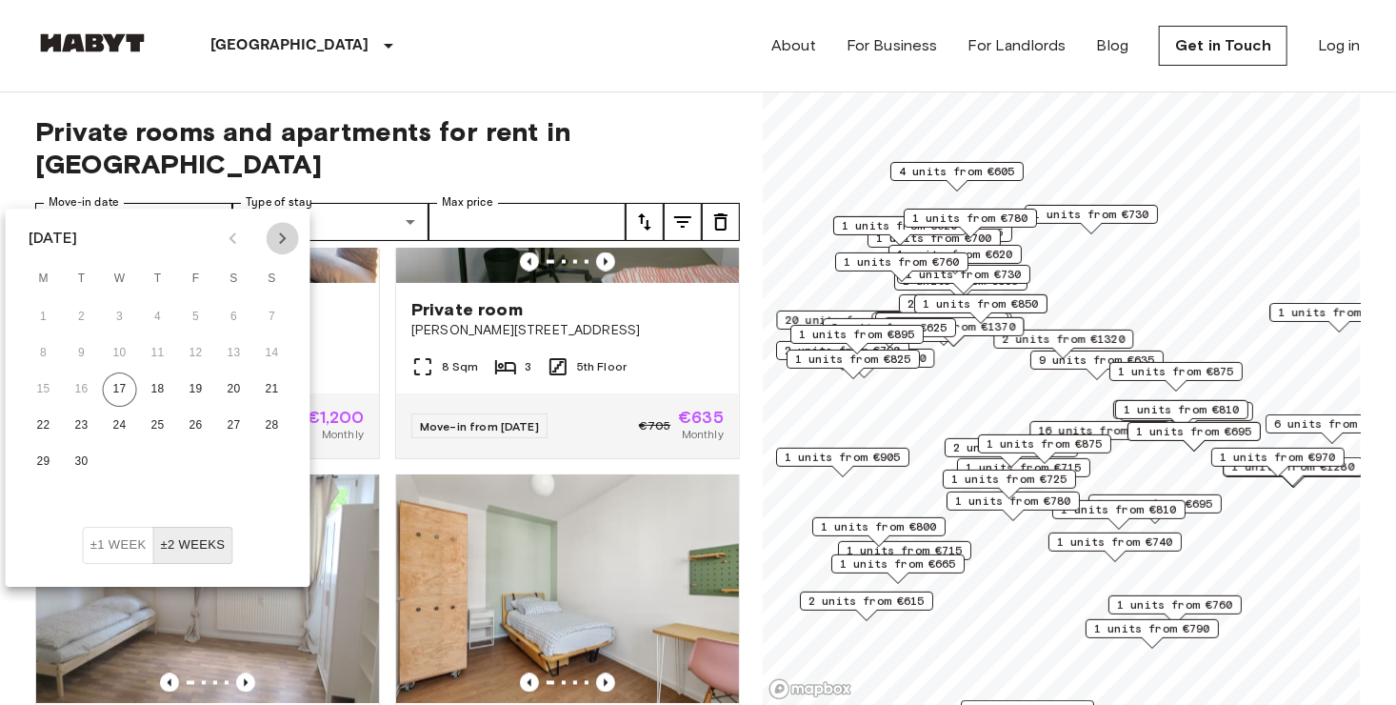
click at [283, 240] on icon "Next month" at bounding box center [282, 237] width 7 height 11
click at [241, 240] on icon "Previous month" at bounding box center [233, 238] width 23 height 23
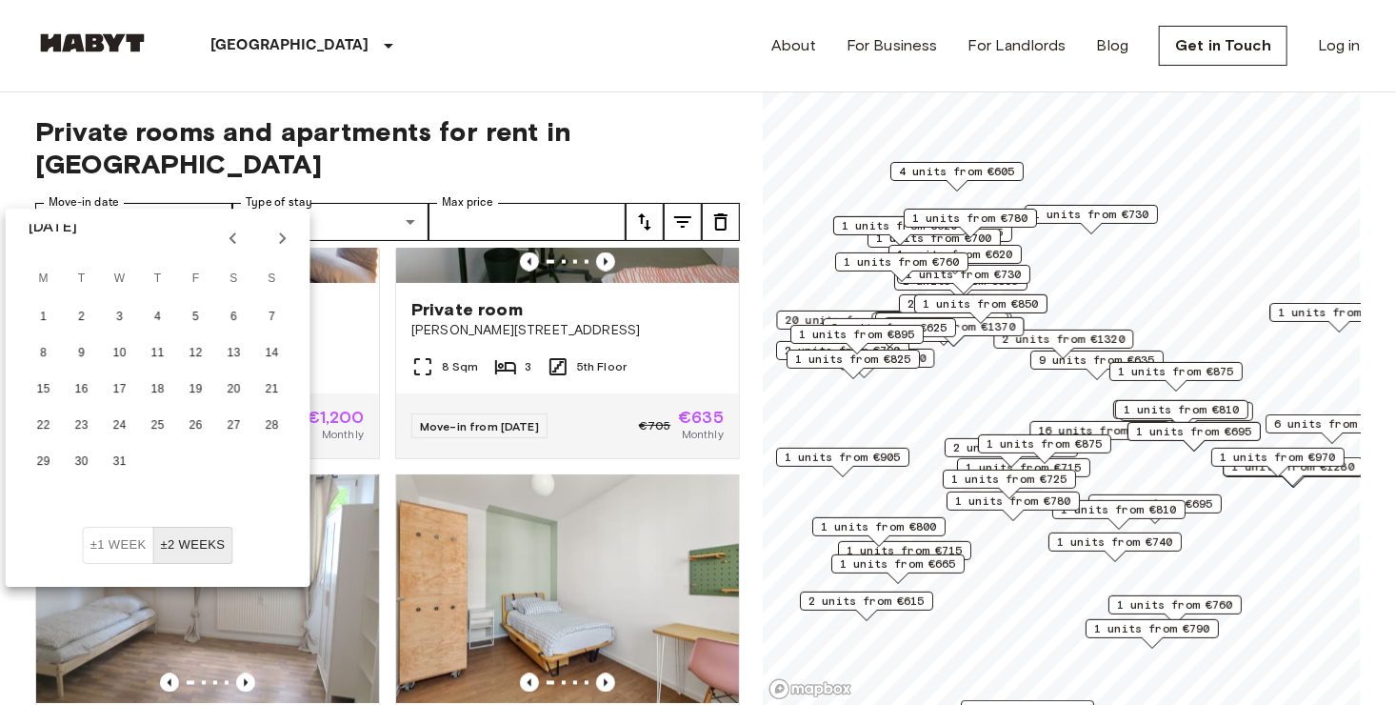
click at [241, 240] on icon "Previous month" at bounding box center [233, 238] width 23 height 23
click at [233, 309] on button "1" at bounding box center [234, 317] width 34 height 34
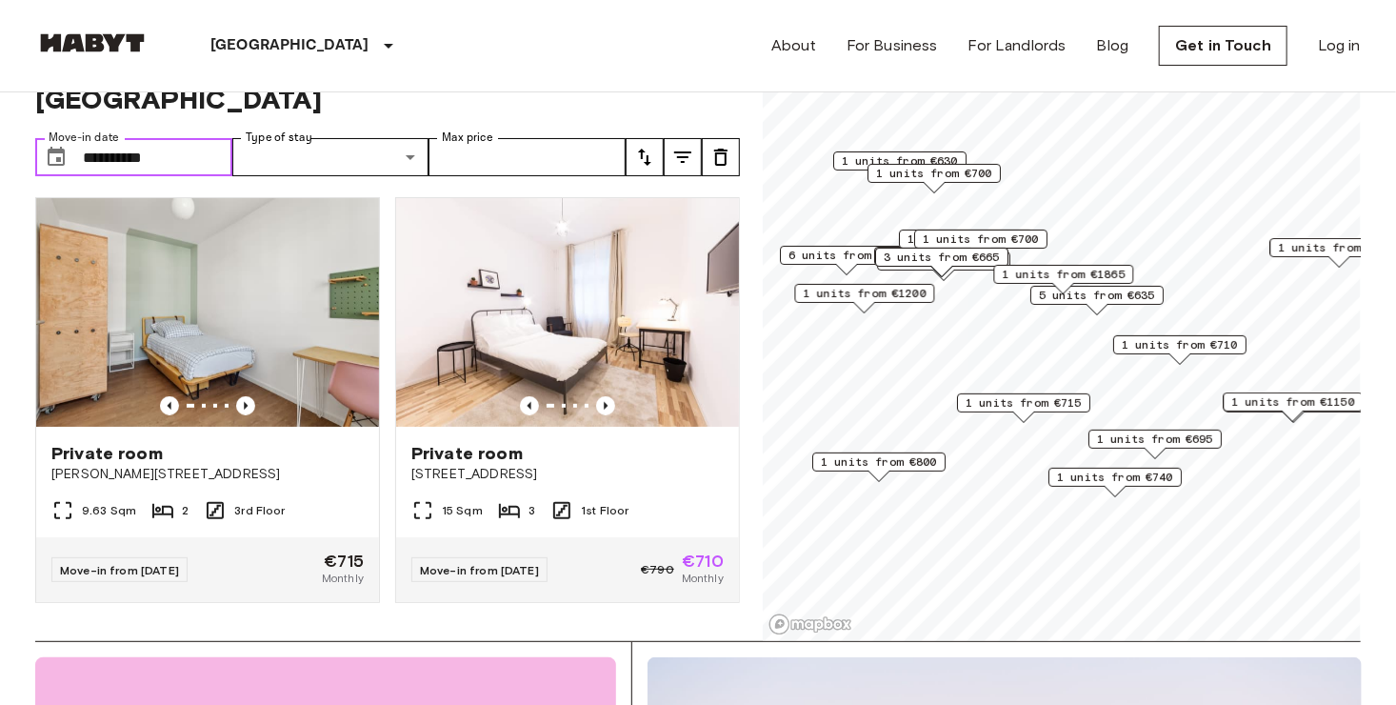
scroll to position [95, 0]
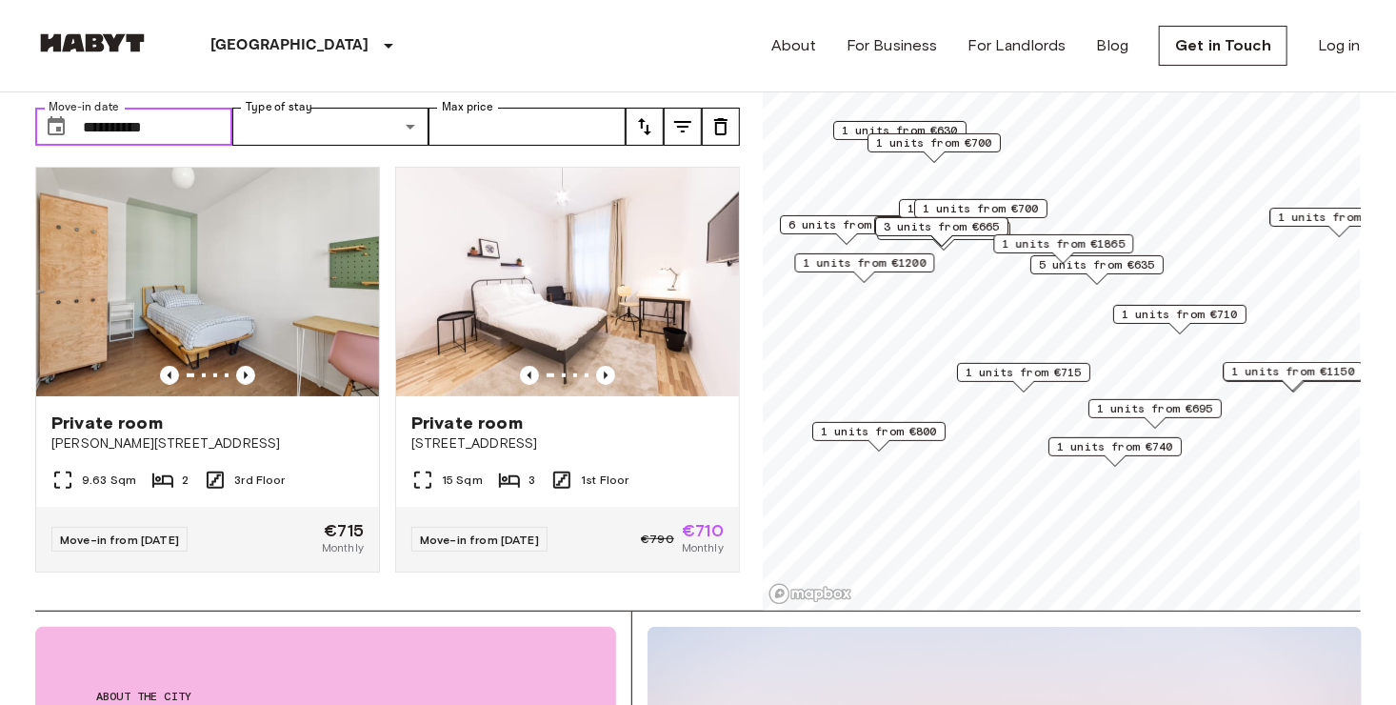
click at [149, 108] on input "**********" at bounding box center [157, 127] width 149 height 38
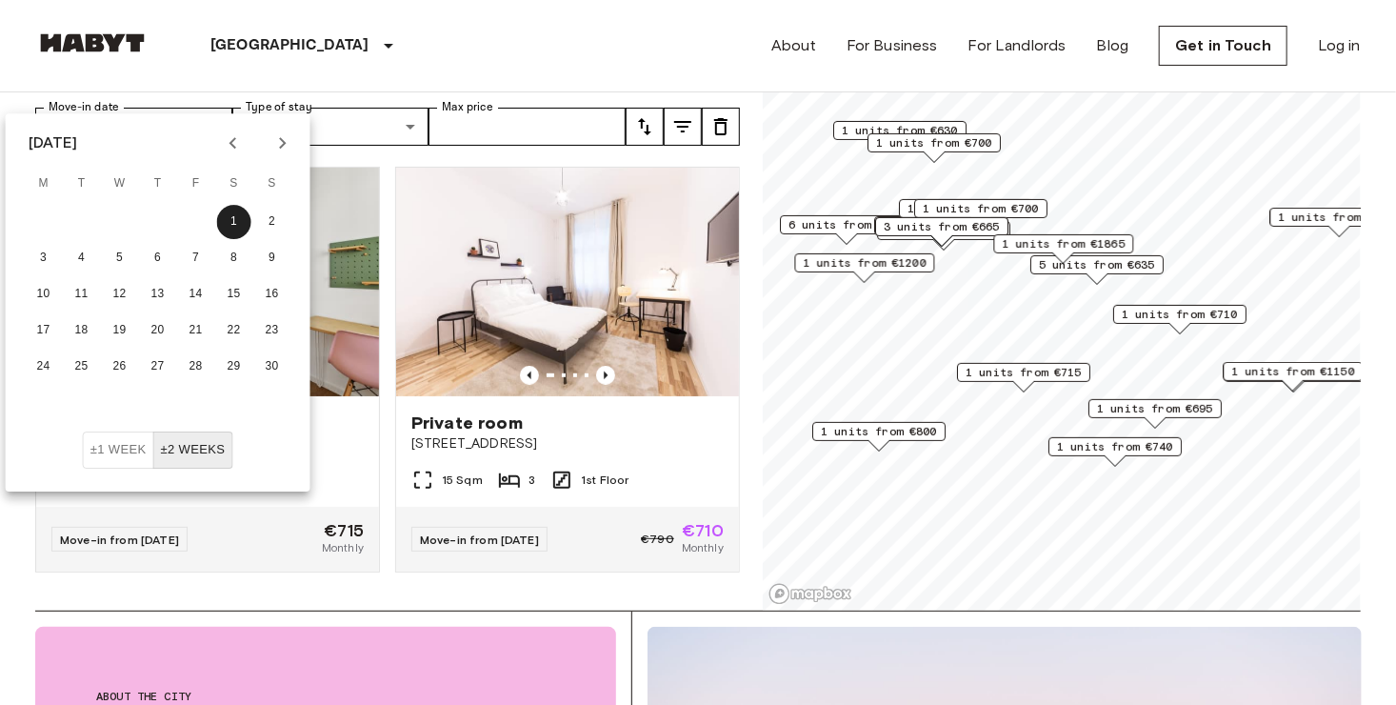
click at [280, 149] on icon "Next month" at bounding box center [282, 142] width 7 height 11
click at [281, 147] on icon "Next month" at bounding box center [282, 142] width 7 height 11
click at [281, 145] on icon "Next month" at bounding box center [282, 142] width 7 height 11
click at [277, 221] on button "1" at bounding box center [272, 222] width 34 height 34
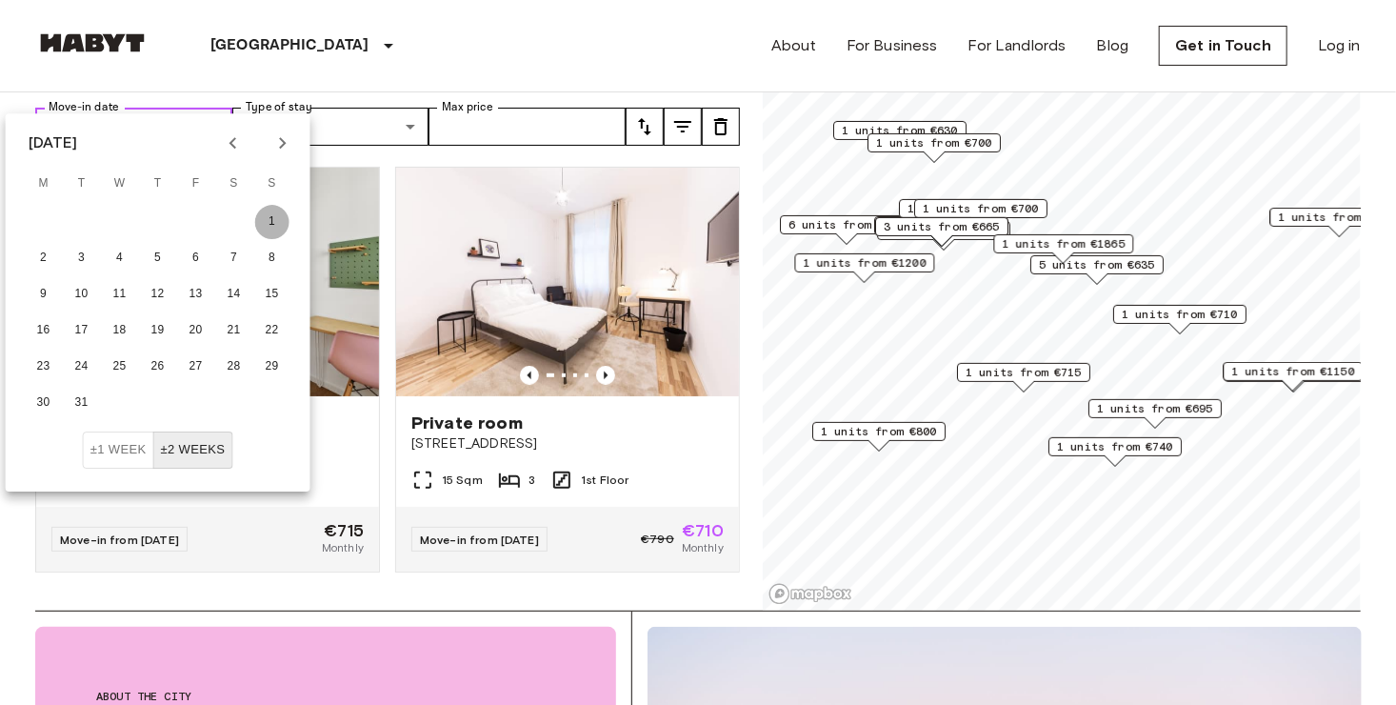
type input "**********"
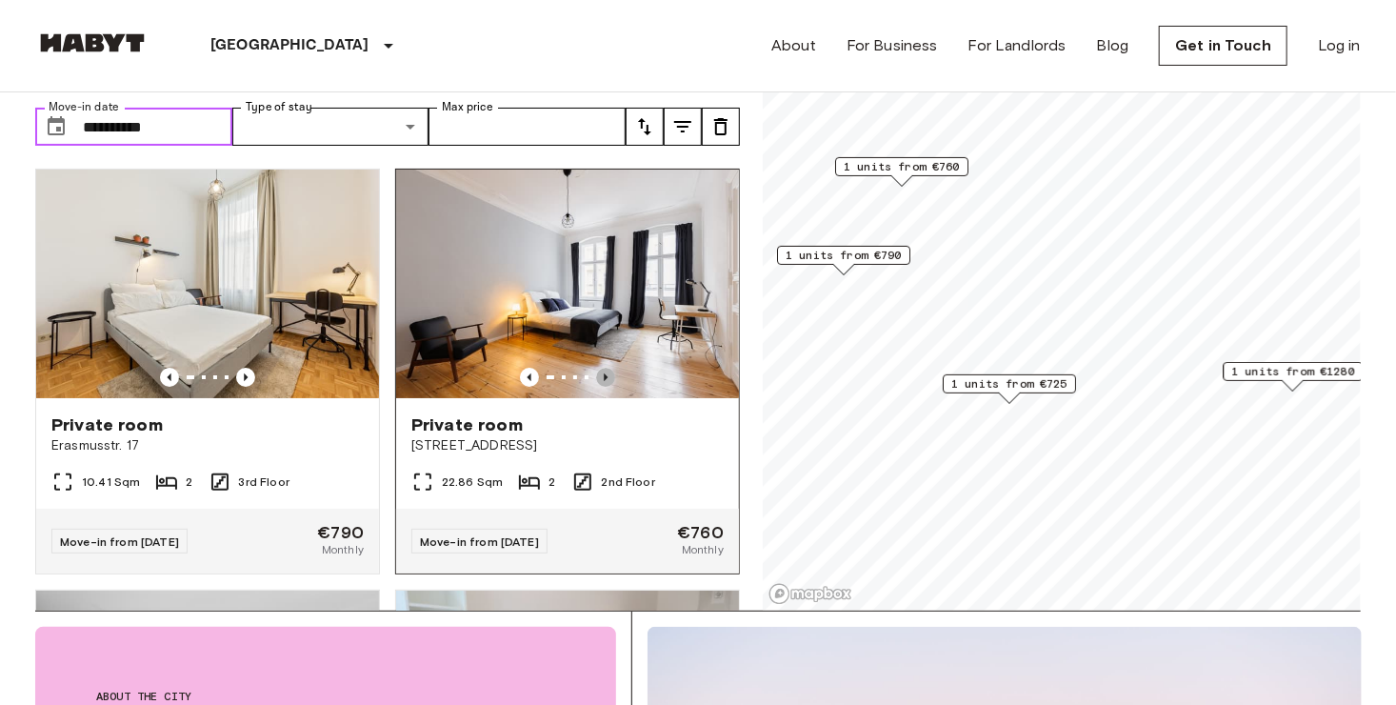
click at [596, 368] on icon "Previous image" at bounding box center [605, 377] width 19 height 19
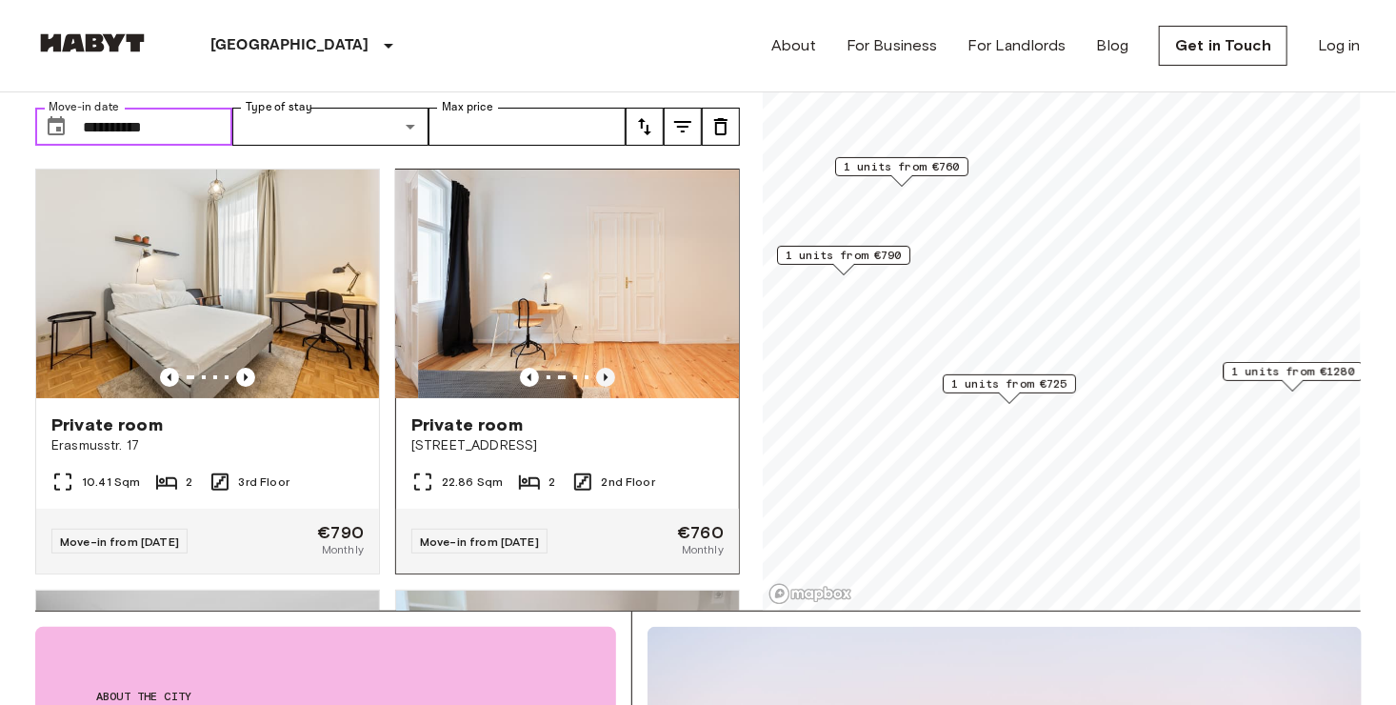
click at [596, 368] on icon "Previous image" at bounding box center [605, 377] width 19 height 19
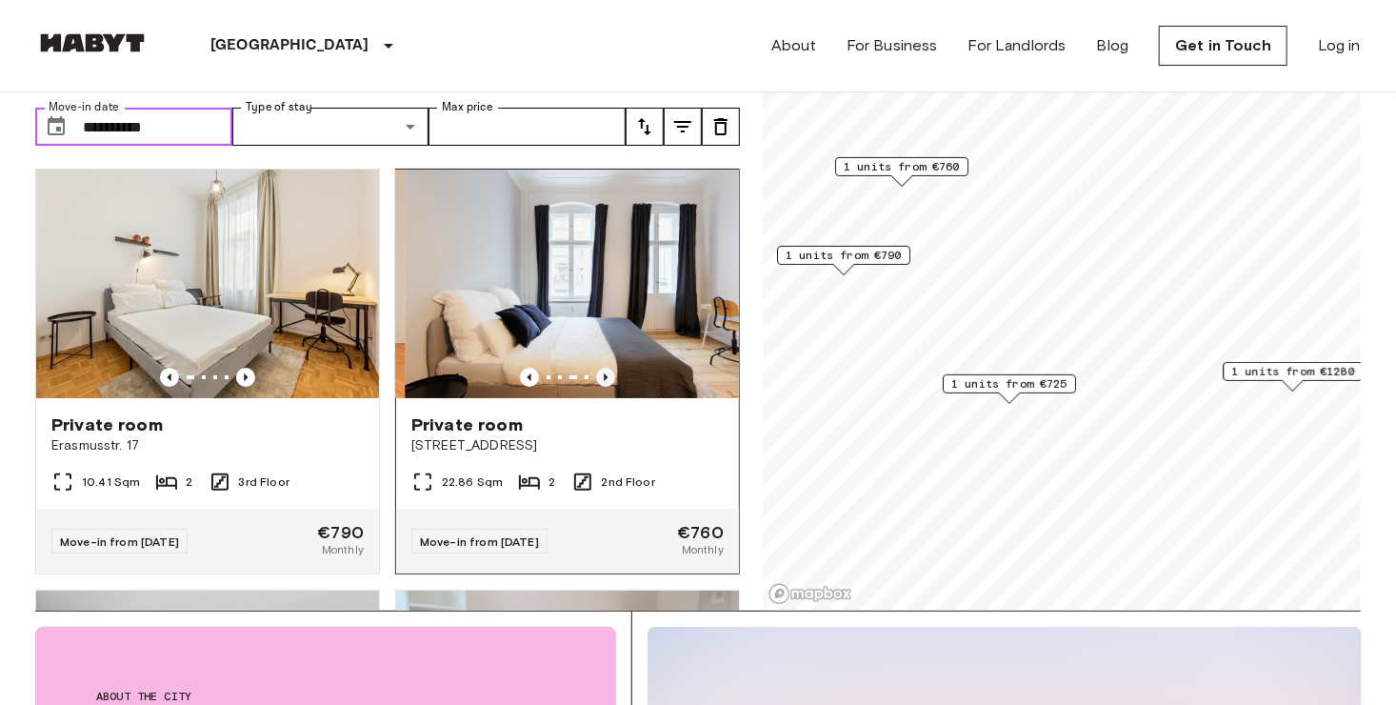
click at [596, 368] on icon "Previous image" at bounding box center [605, 377] width 19 height 19
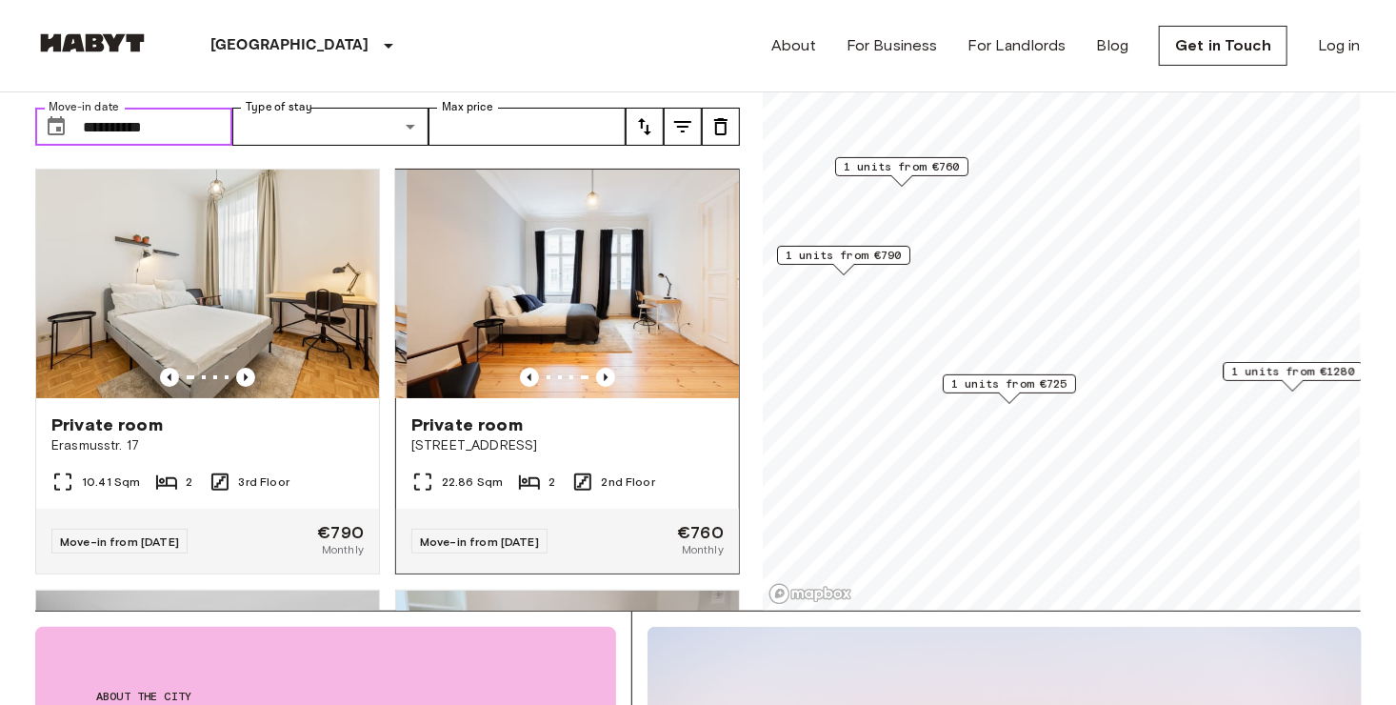
click at [584, 368] on div at bounding box center [567, 377] width 343 height 19
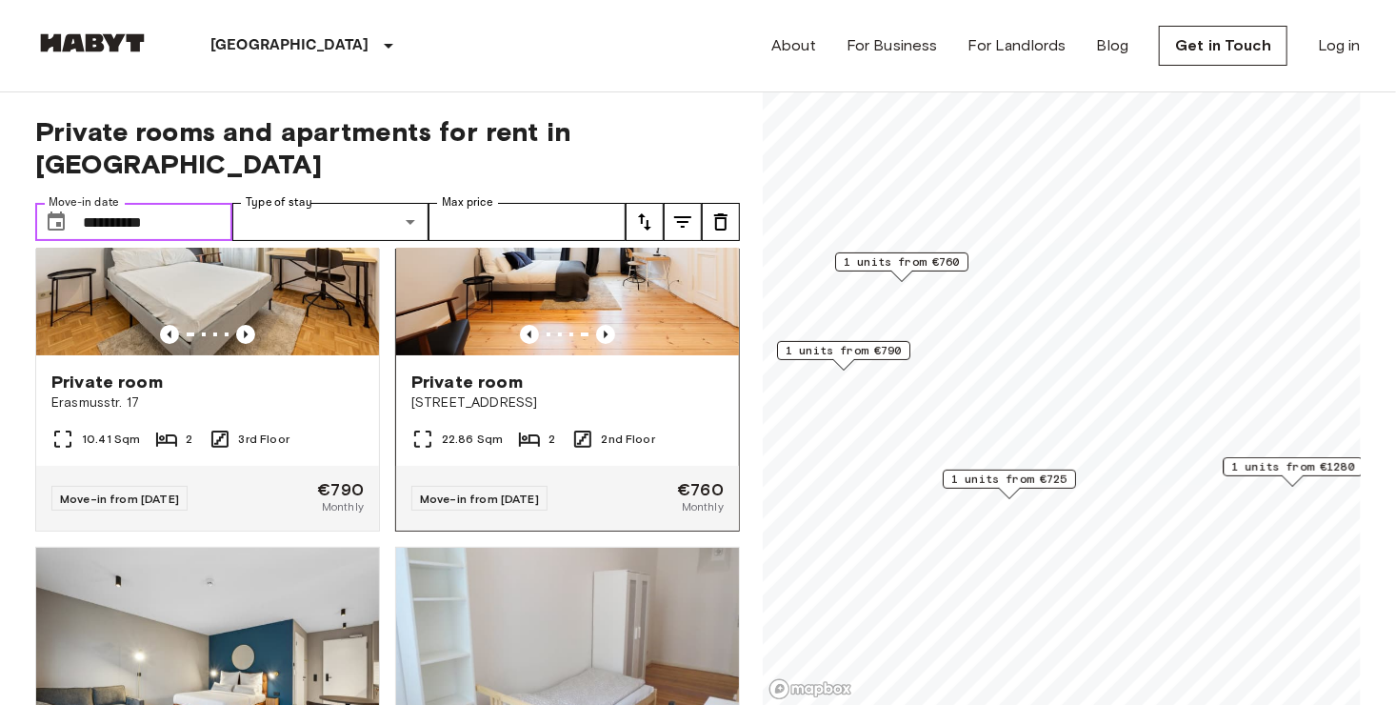
scroll to position [43, 0]
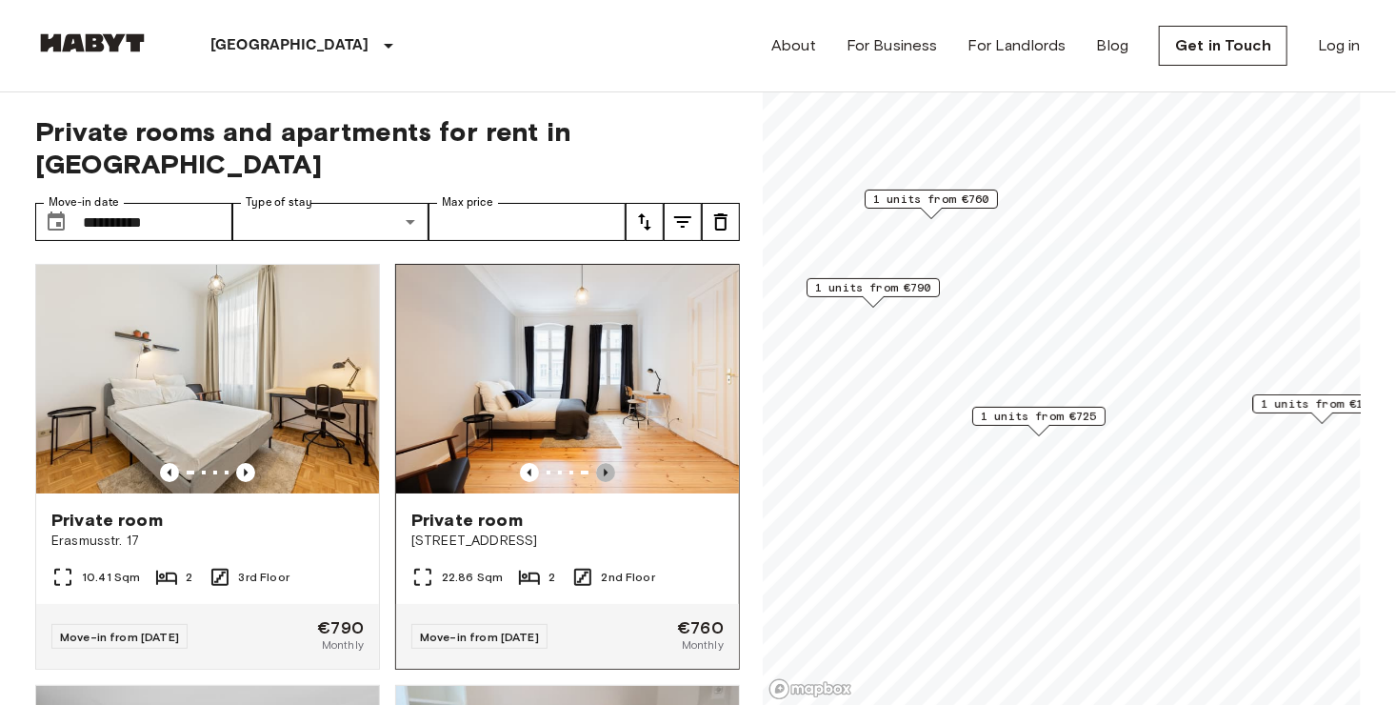
click at [596, 463] on icon "Previous image" at bounding box center [605, 472] width 19 height 19
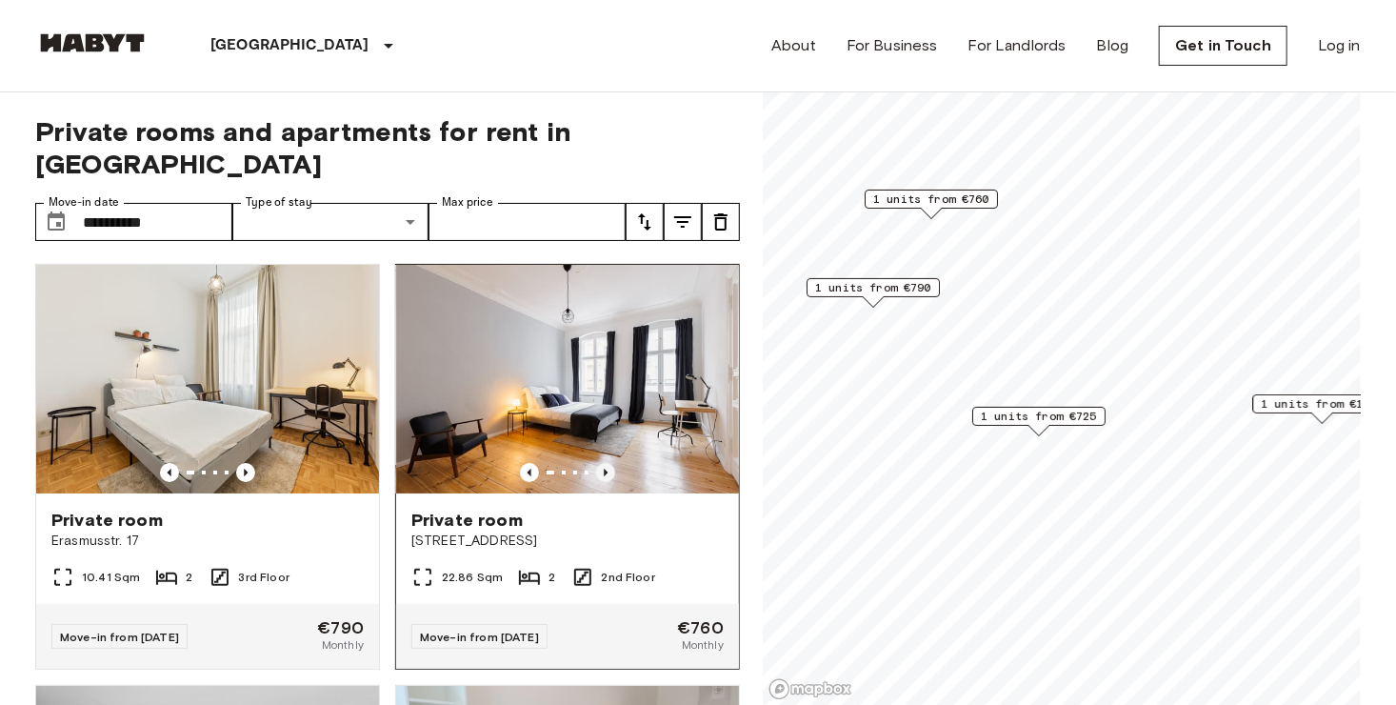
click at [596, 463] on icon "Previous image" at bounding box center [605, 472] width 19 height 19
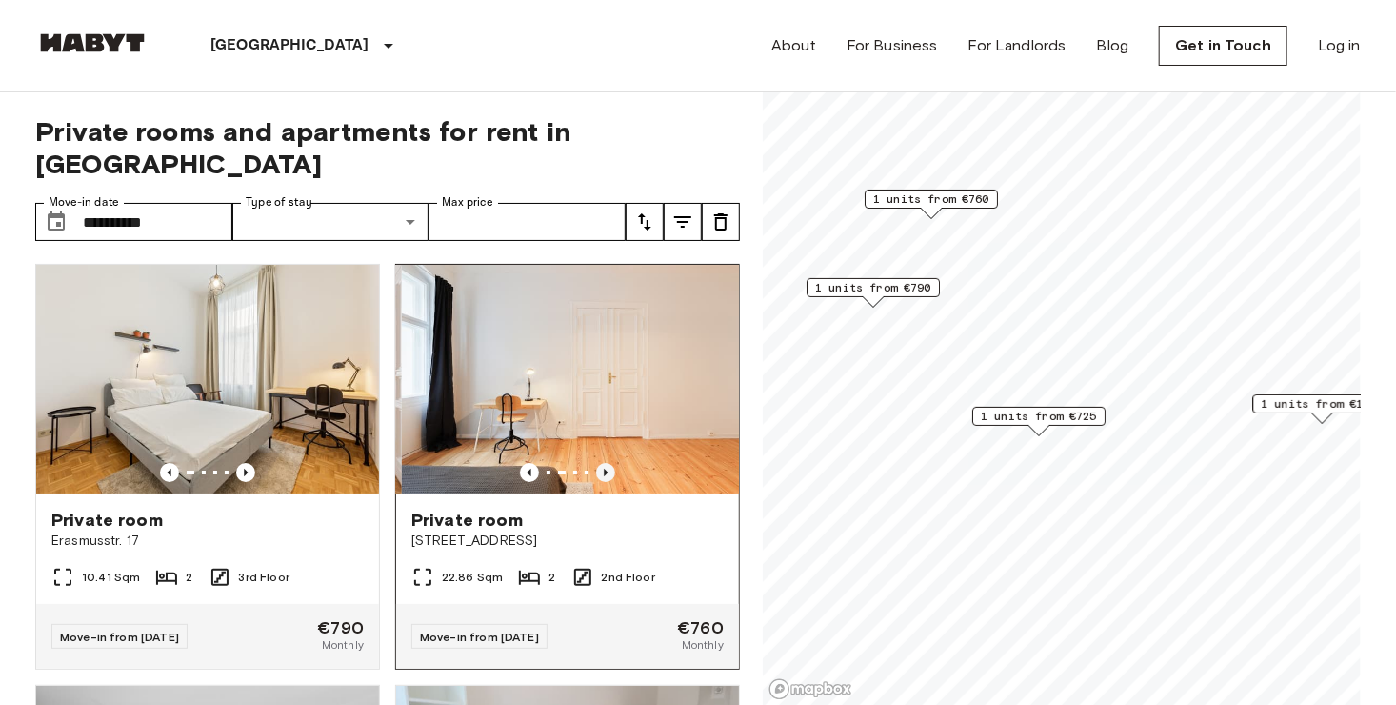
click at [596, 463] on icon "Previous image" at bounding box center [605, 472] width 19 height 19
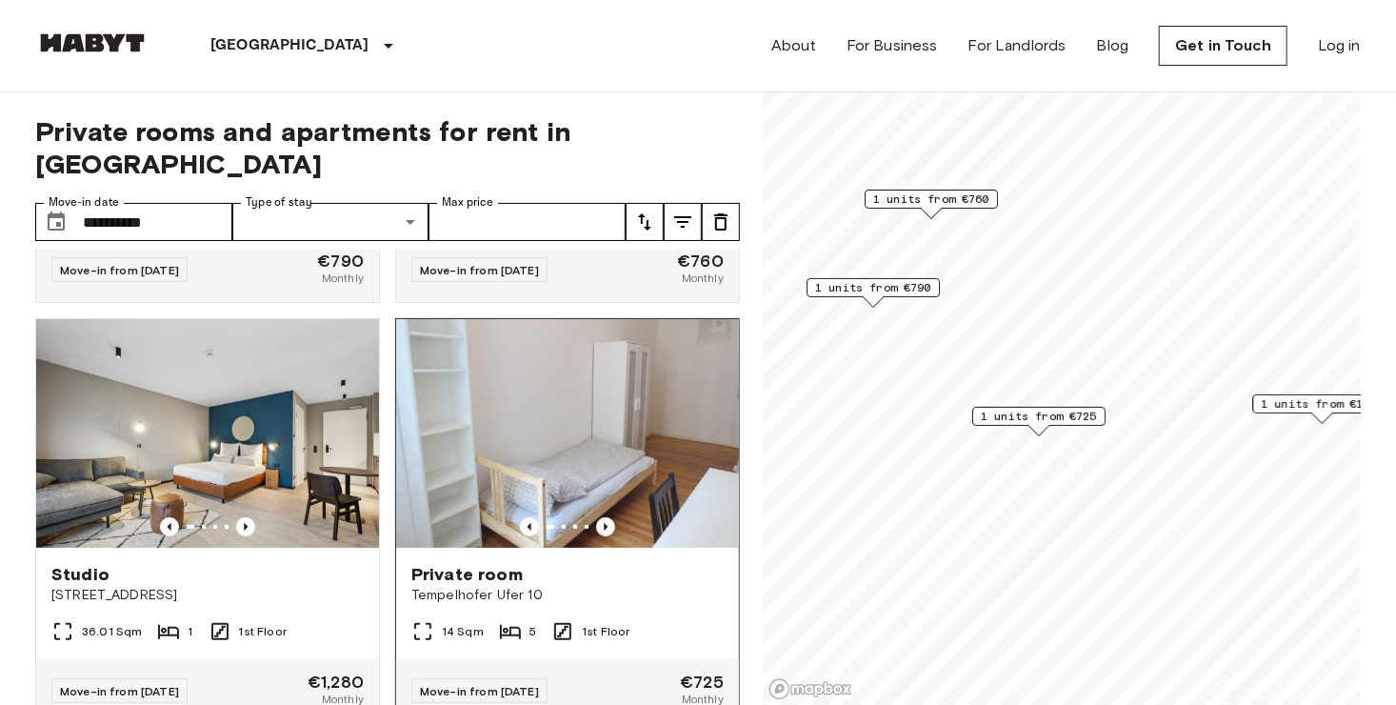
scroll to position [423, 0]
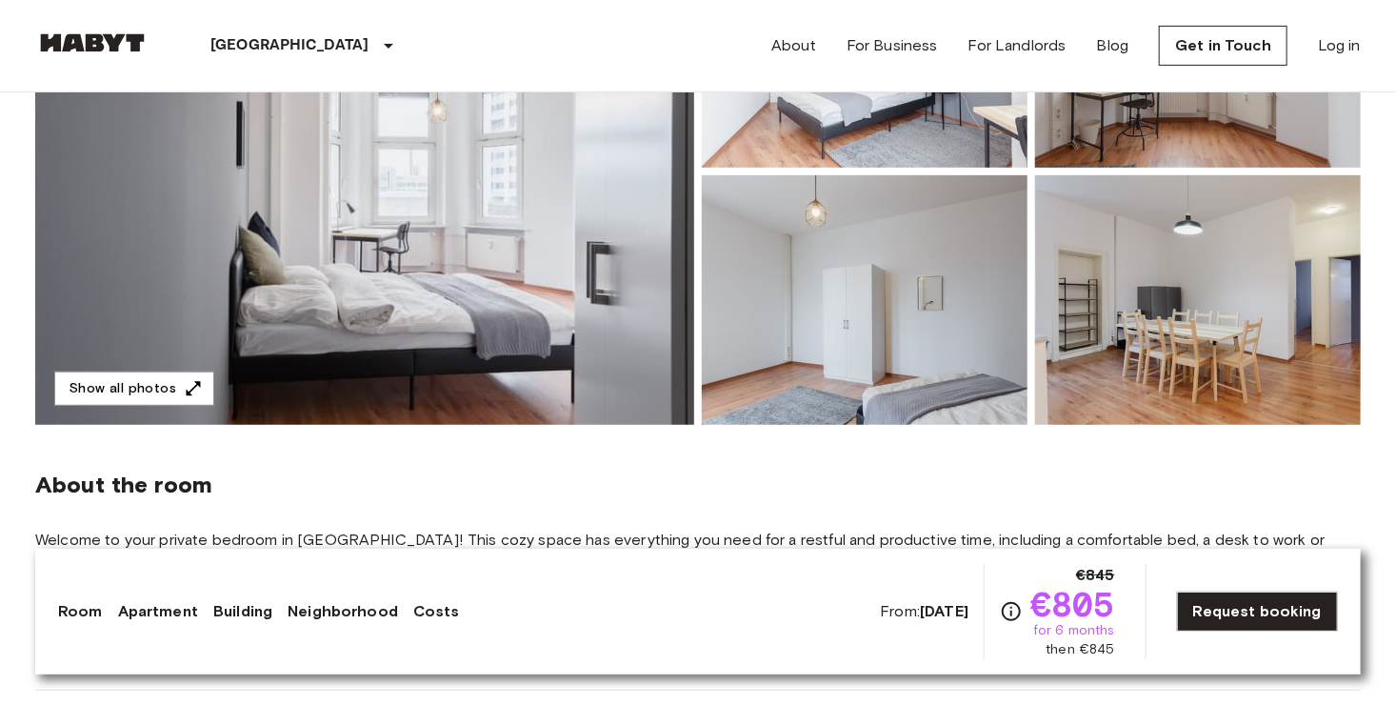
scroll to position [381, 0]
